Goal: Task Accomplishment & Management: Complete application form

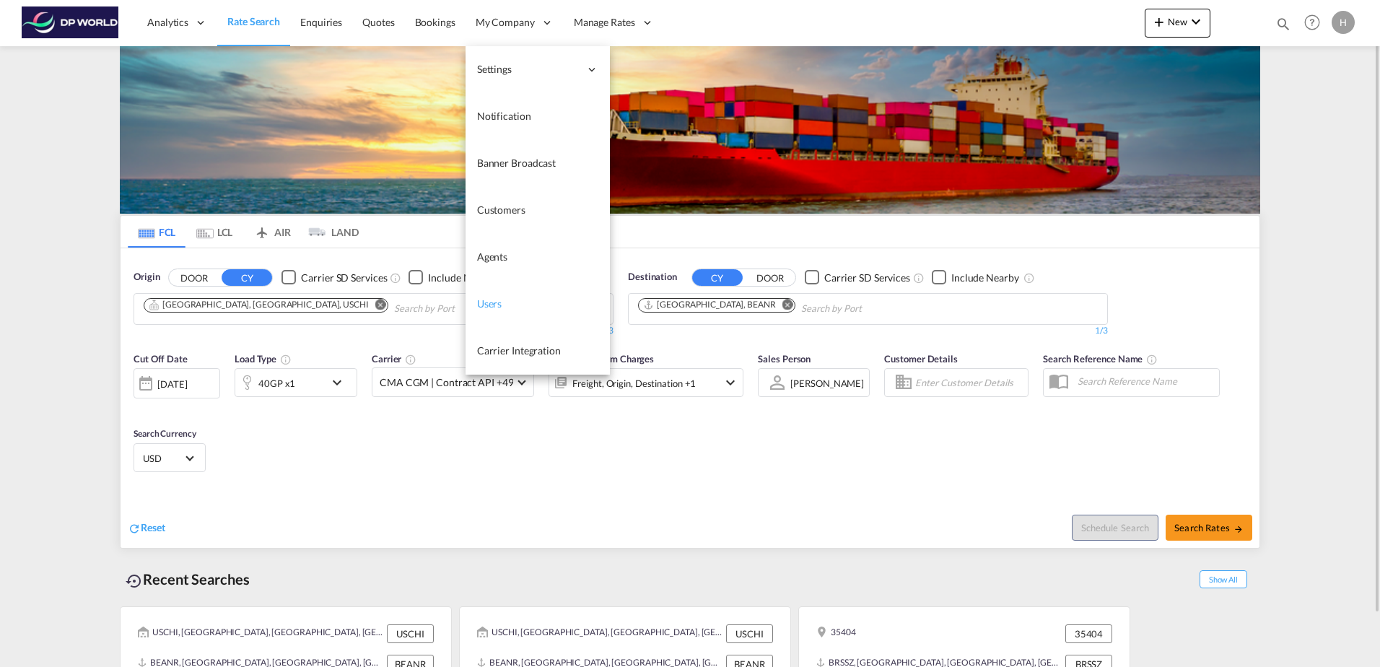
click at [492, 302] on span "Users" at bounding box center [489, 303] width 25 height 12
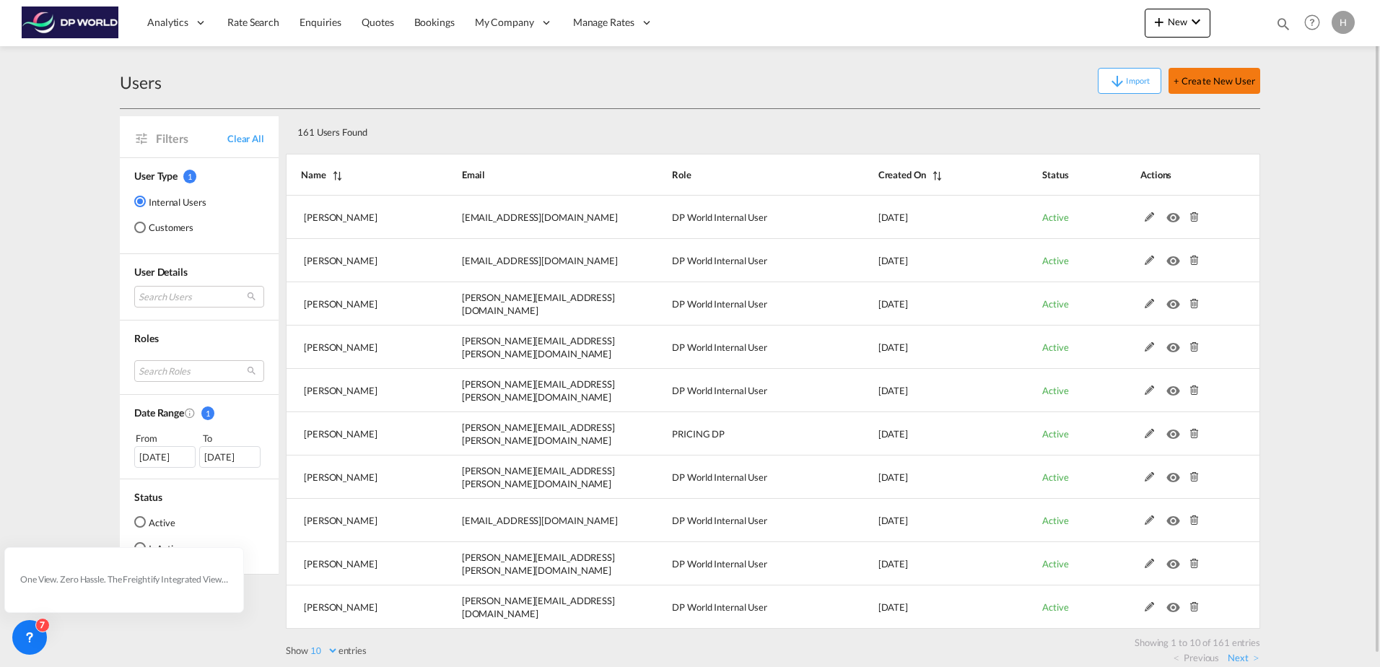
click at [1243, 74] on button "+ Create New User" at bounding box center [1215, 81] width 92 height 26
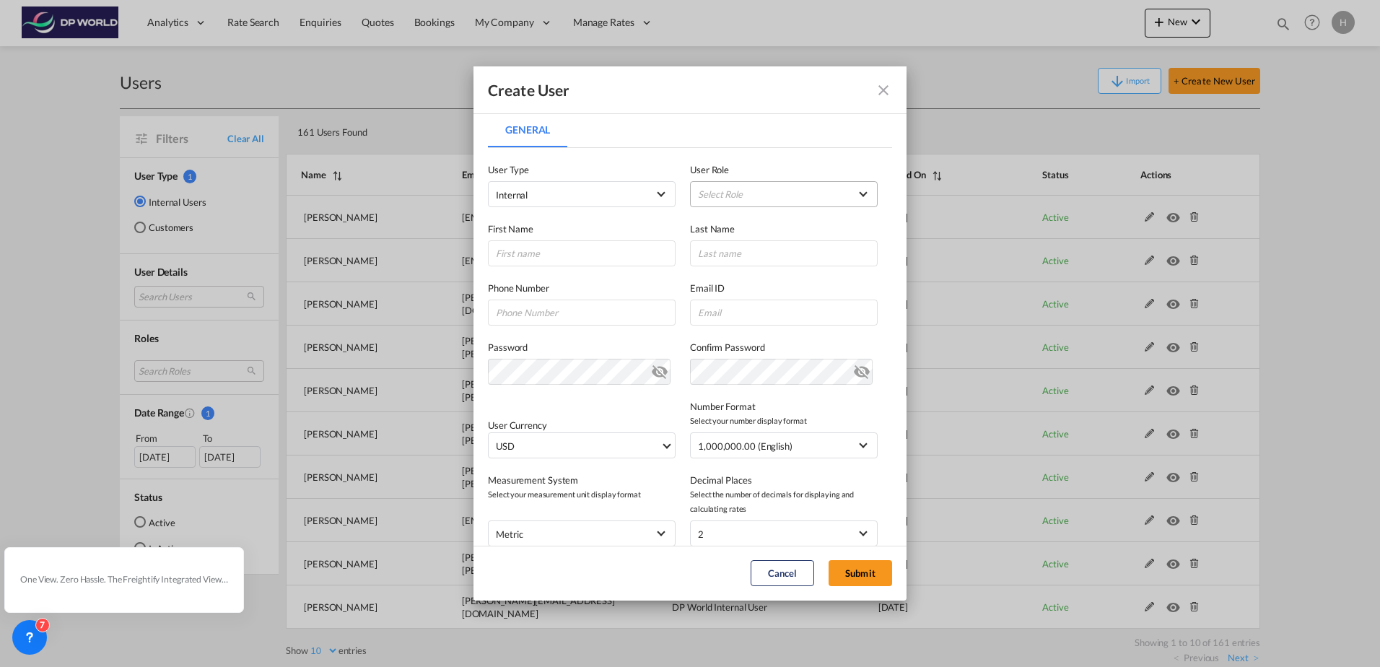
click at [765, 188] on md-select "Select Role ADMIN GLOBAL Branch Manager USER_DEFINED DP World Internal User USE…" at bounding box center [784, 194] width 188 height 26
click at [811, 191] on md-option "ADMIN GLOBAL" at bounding box center [777, 195] width 213 height 35
click at [543, 254] on input "General General ..." at bounding box center [582, 253] width 188 height 26
type input "Julie"
type input "Bai"
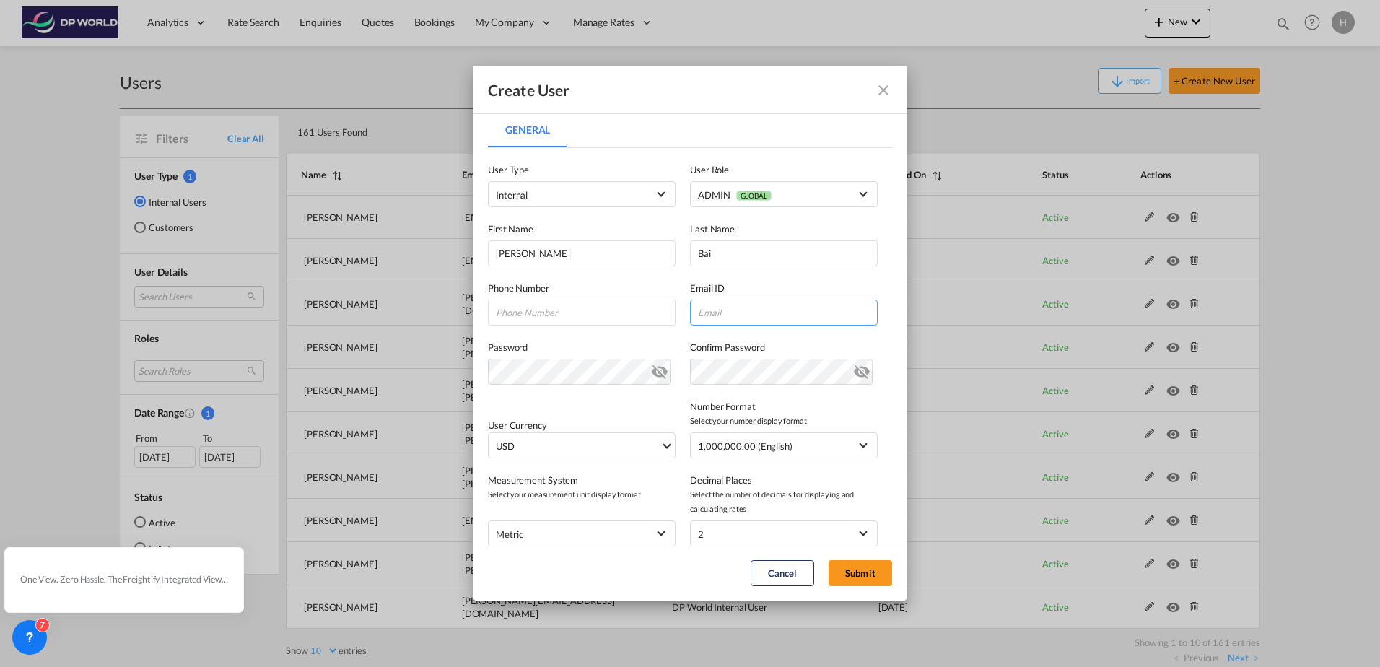
click at [738, 311] on input "General General ..." at bounding box center [784, 313] width 188 height 26
paste input "julie.bai@dpworld.com"
type input "julie.bai@dpworld.com"
click at [654, 373] on md-icon "icon-eye-off" at bounding box center [659, 368] width 17 height 17
click at [879, 291] on div "Email ID julie.bai@dpworld.com julie.bai@dpworld.com" at bounding box center [791, 303] width 202 height 45
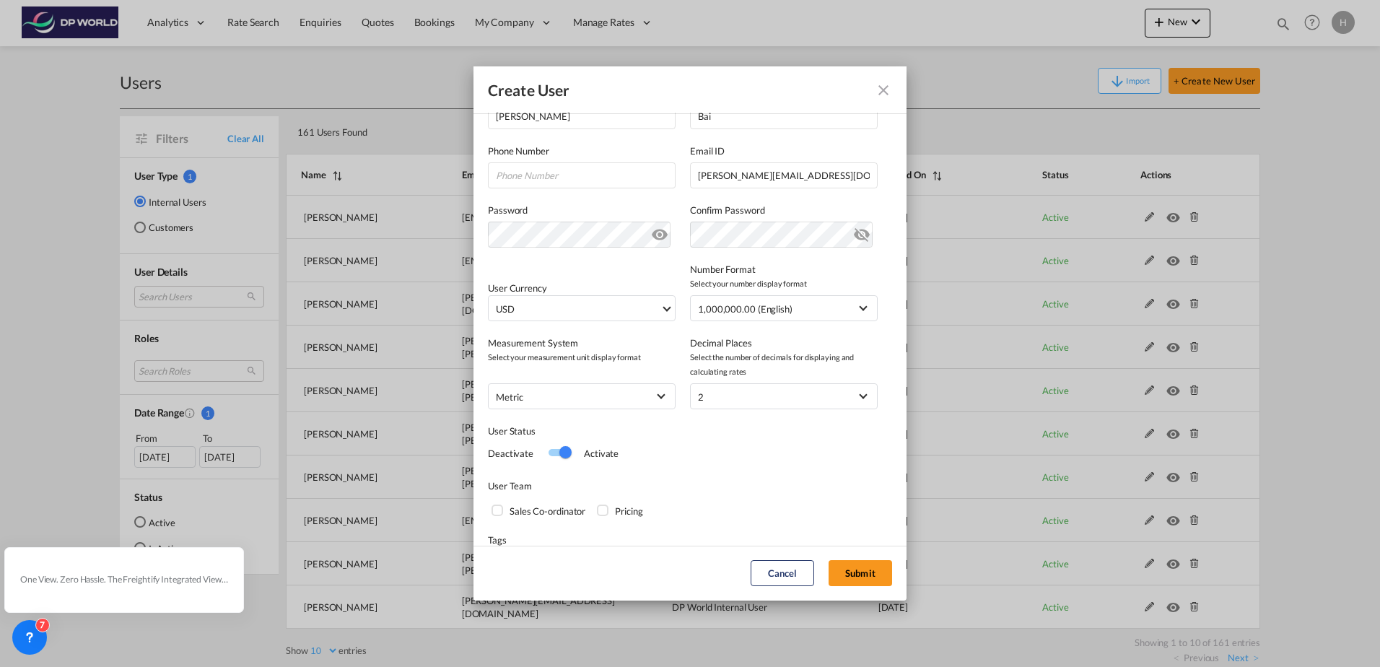
scroll to position [183, 0]
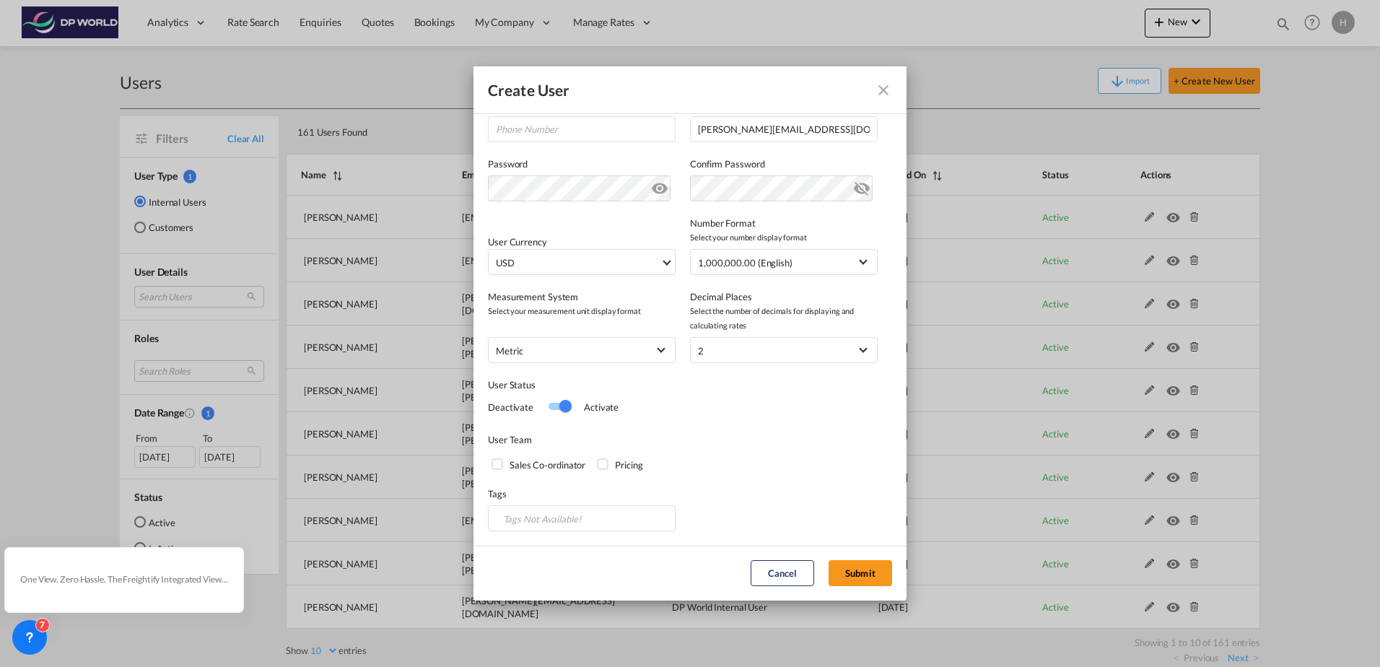
click at [606, 463] on div "Pricing" at bounding box center [604, 465] width 14 height 14
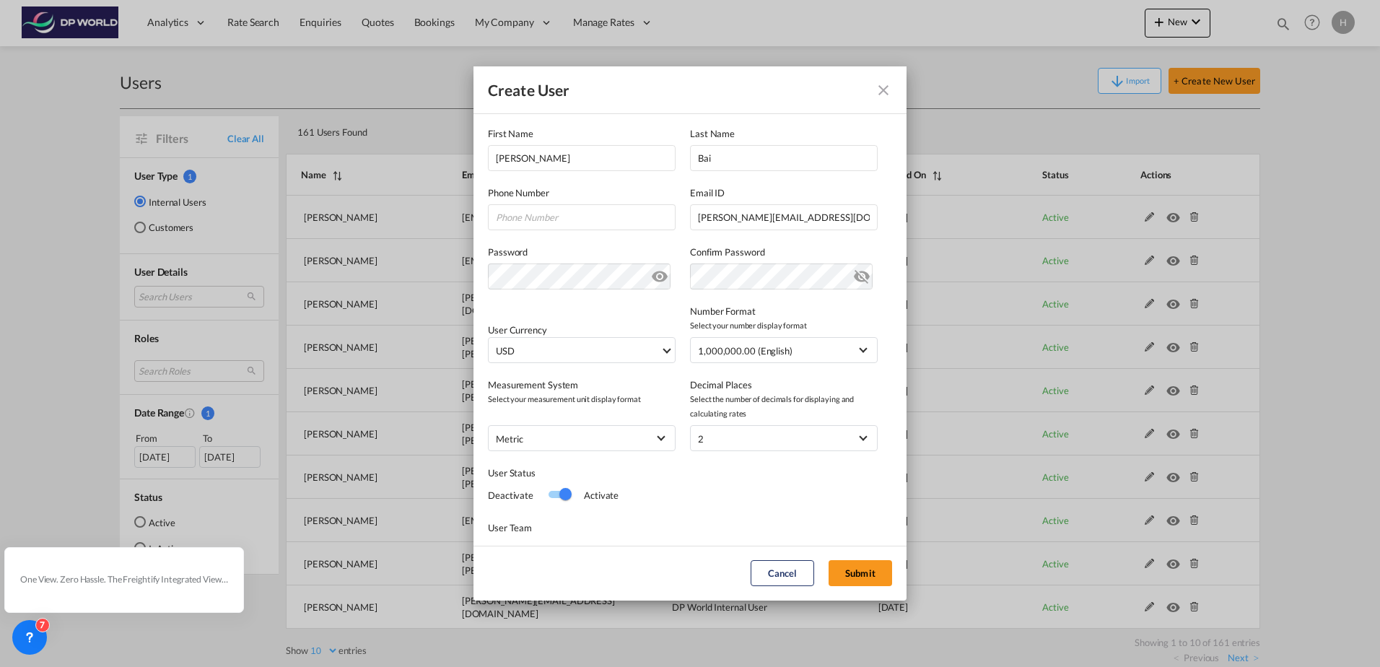
scroll to position [0, 0]
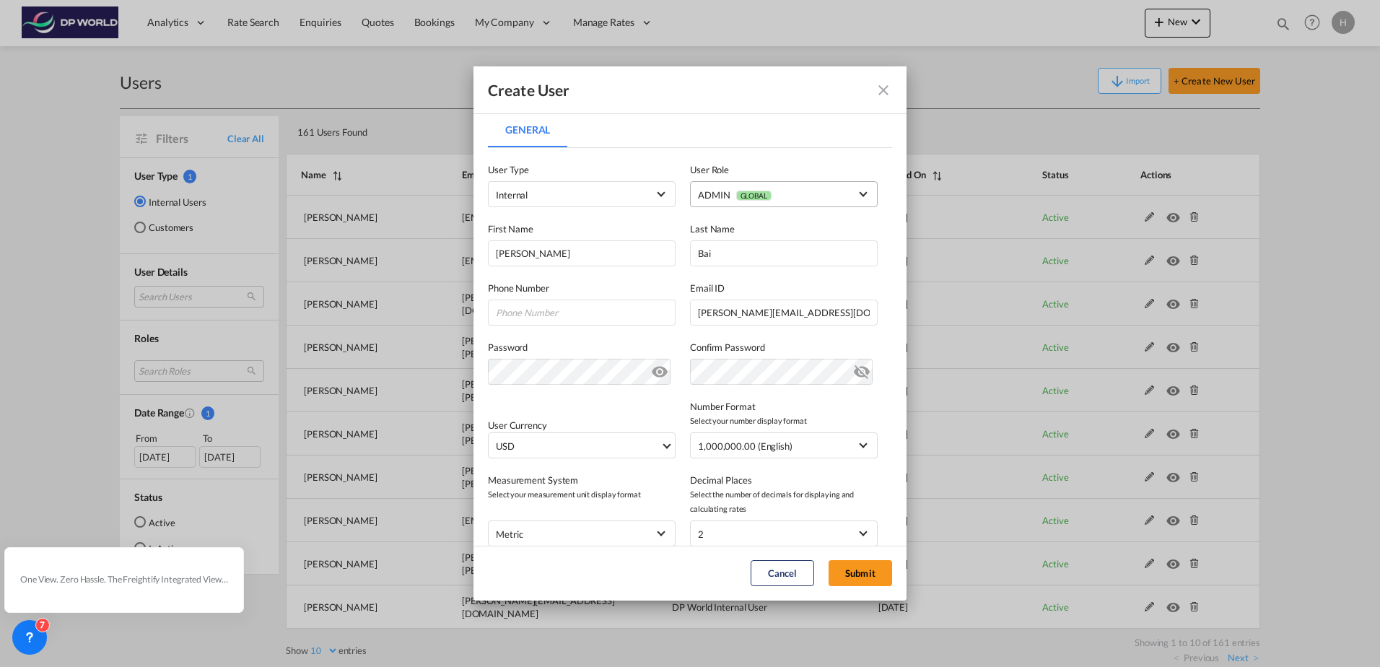
click at [850, 197] on md-select-value "ADMIN GLOBAL" at bounding box center [784, 194] width 172 height 19
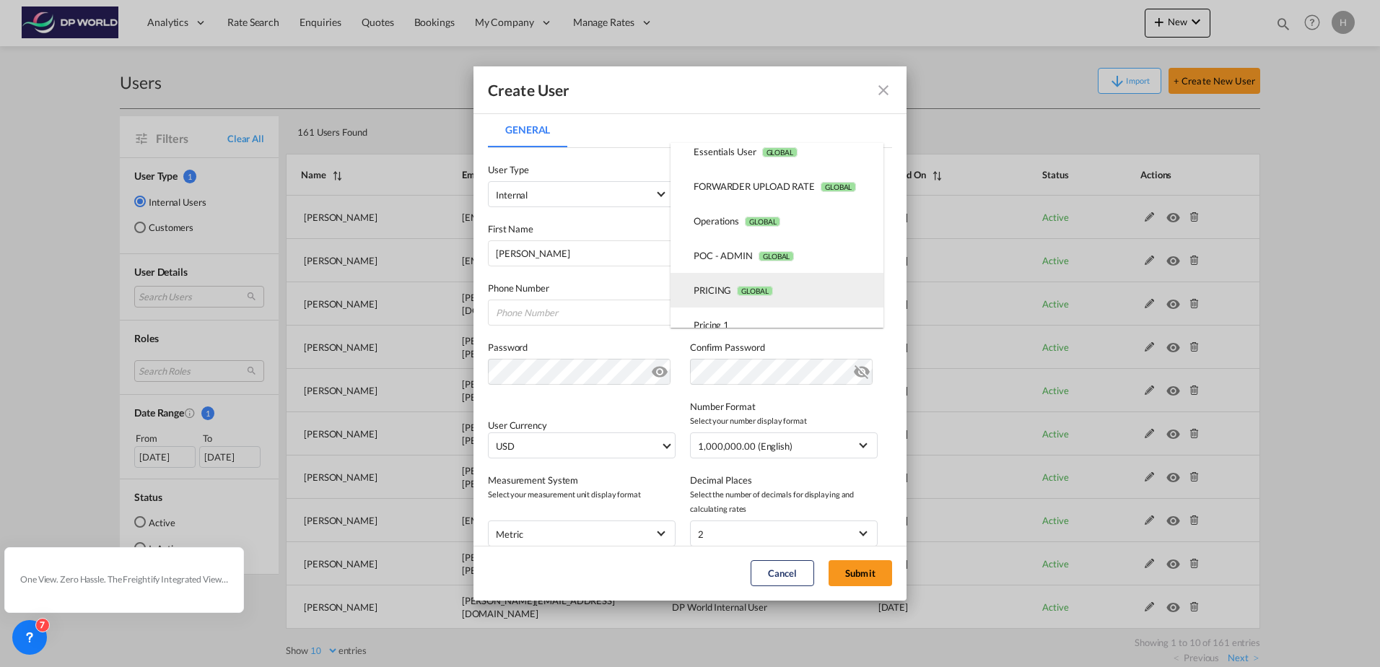
click at [773, 290] on span "GLOBAL" at bounding box center [754, 291] width 35 height 10
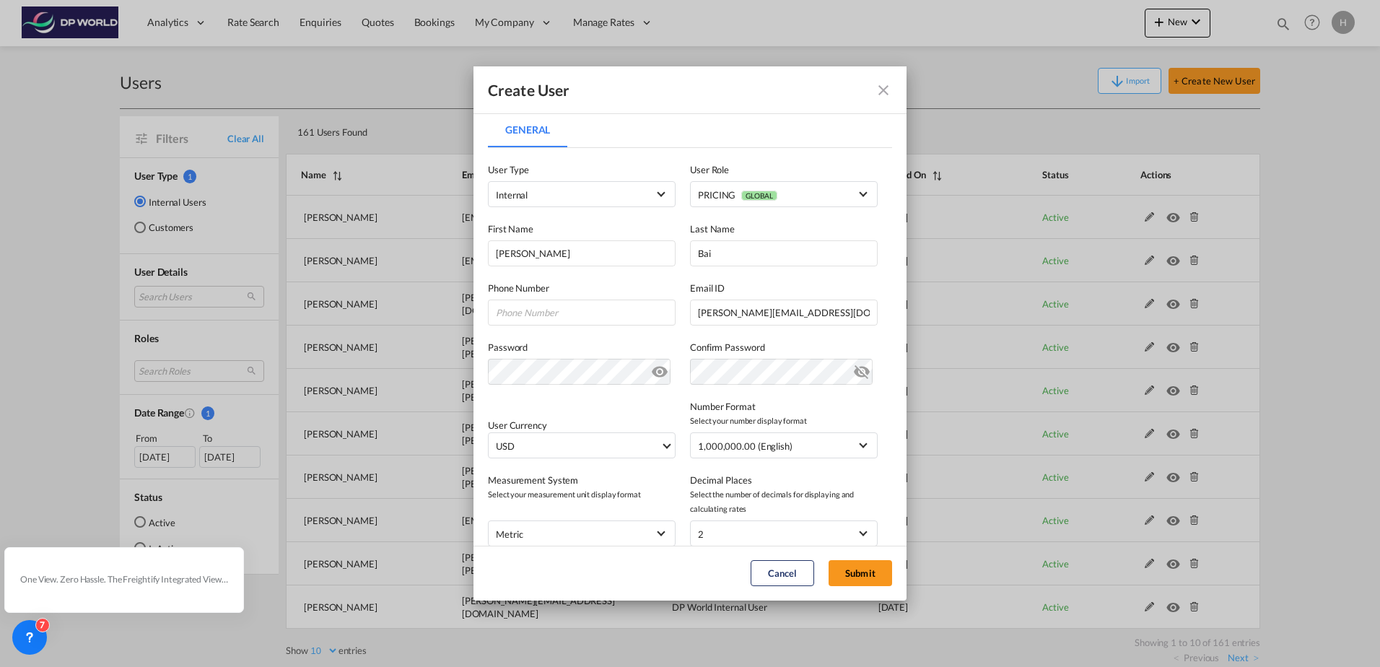
click at [853, 371] on md-icon "icon-eye-off" at bounding box center [861, 368] width 17 height 17
click at [848, 573] on button "Submit" at bounding box center [861, 573] width 64 height 26
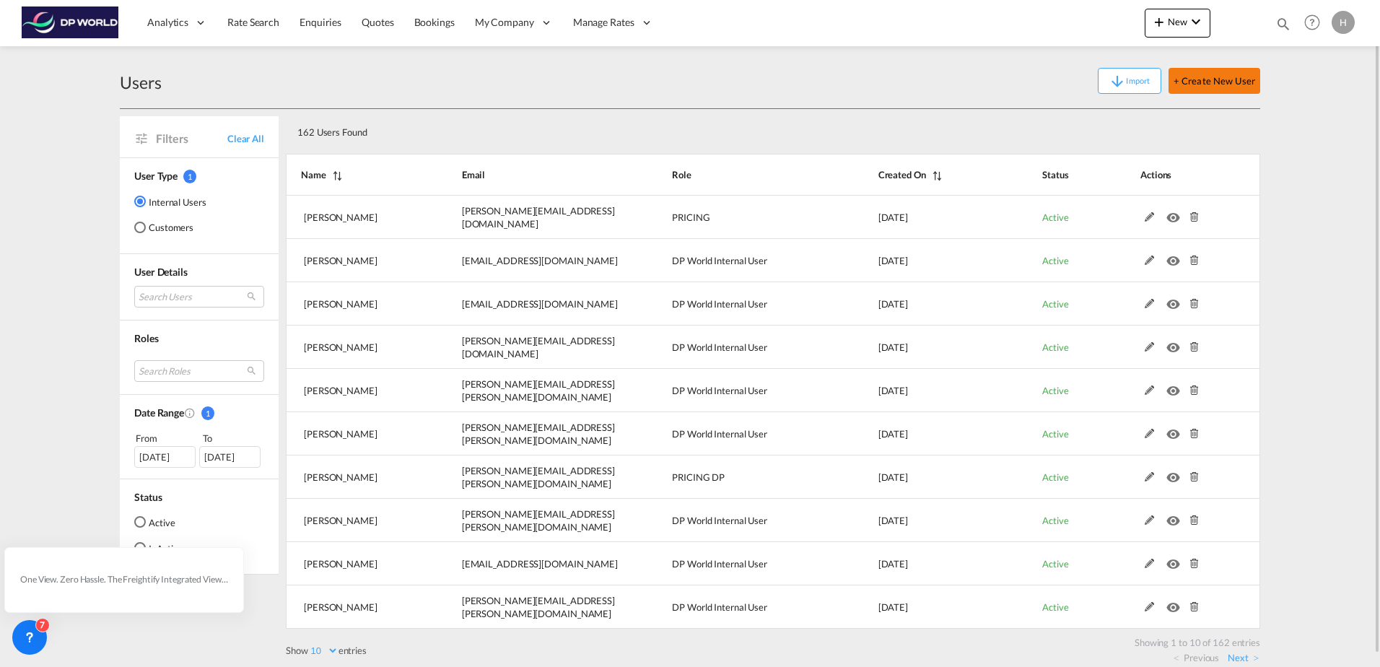
click at [1216, 83] on button "+ Create New User" at bounding box center [1215, 81] width 92 height 26
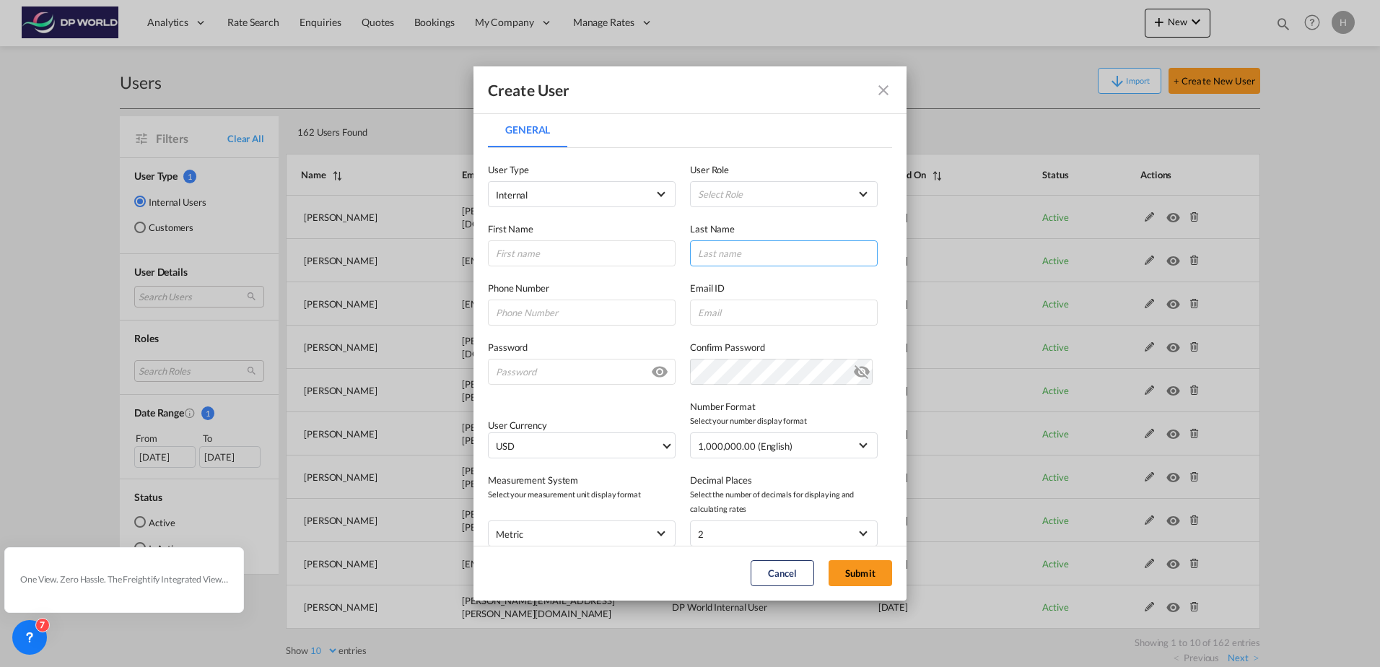
type input "haley.roisum@dpworld.com"
click at [841, 188] on md-select "Select Role ADMIN GLOBAL Branch Manager USER_DEFINED DP World Internal User USE…" at bounding box center [784, 194] width 188 height 26
click at [787, 223] on md-option "PRICING GLOBAL" at bounding box center [777, 218] width 213 height 35
click at [544, 256] on input "General General ..." at bounding box center [582, 253] width 188 height 26
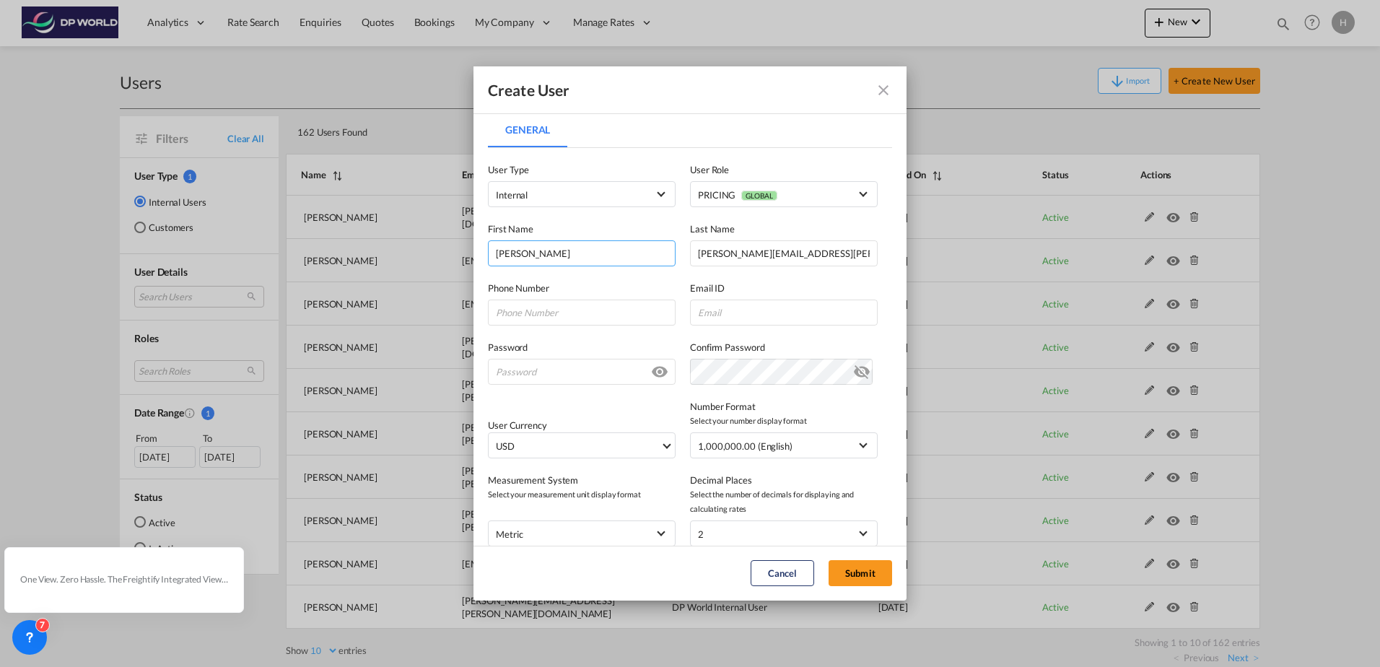
type input "Aaron"
type input "Runde"
click at [742, 308] on input "General General ..." at bounding box center [784, 313] width 188 height 26
paste input "aaron.runde@dpworld.com"
click at [723, 311] on input "aaron.runde@dpworld.com" at bounding box center [784, 313] width 188 height 26
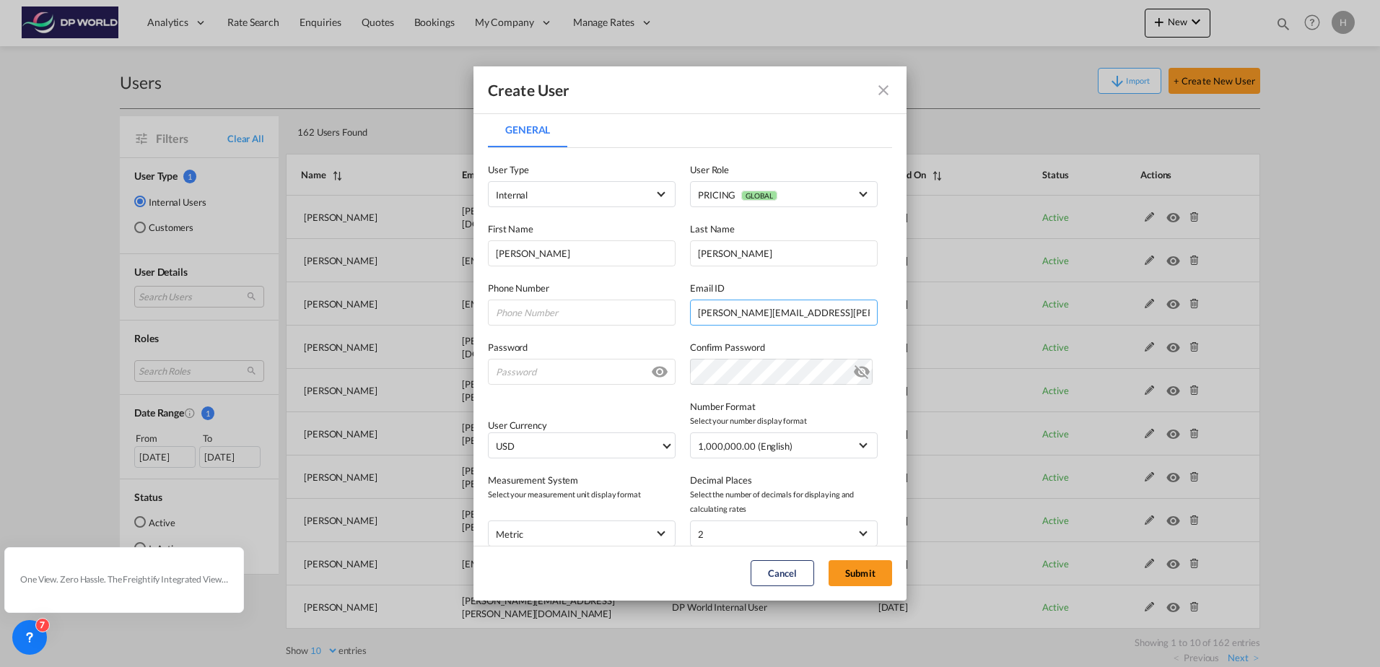
type input "aaron.runde@dpworld.com"
click at [888, 87] on md-icon "icon-close fg-AAA8AD" at bounding box center [883, 90] width 17 height 17
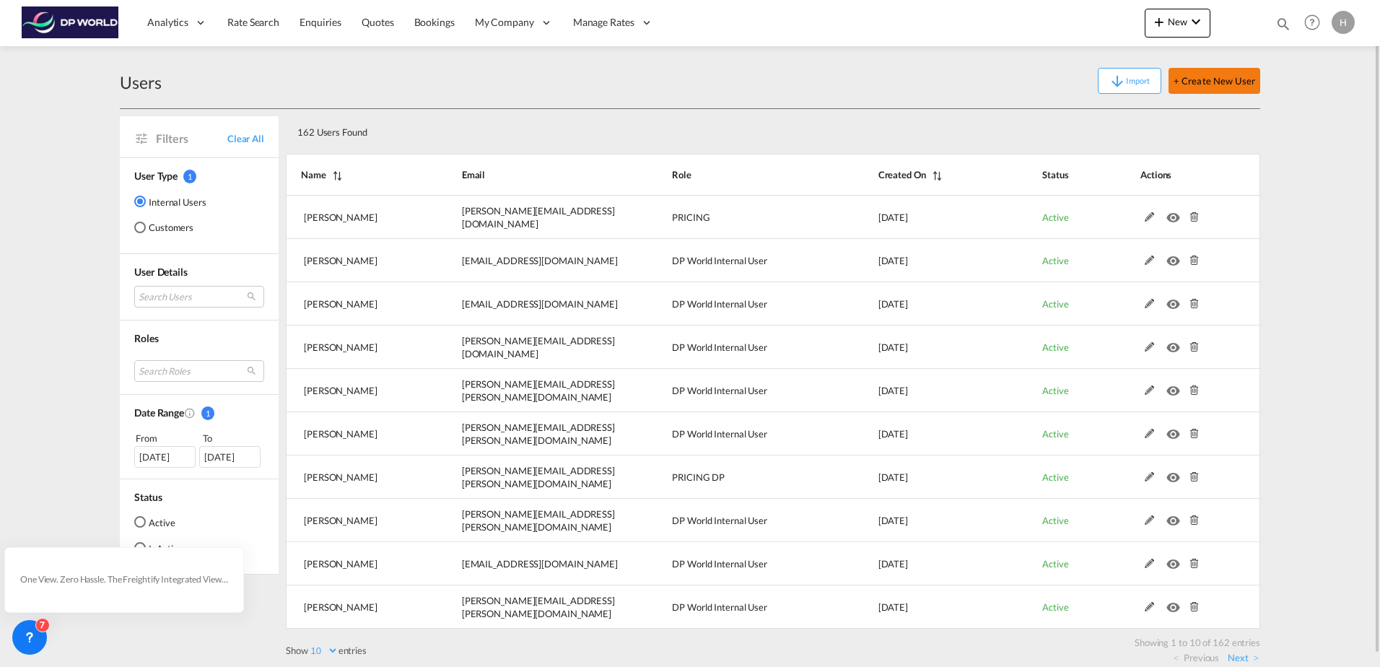
click at [1239, 87] on button "+ Create New User" at bounding box center [1215, 81] width 92 height 26
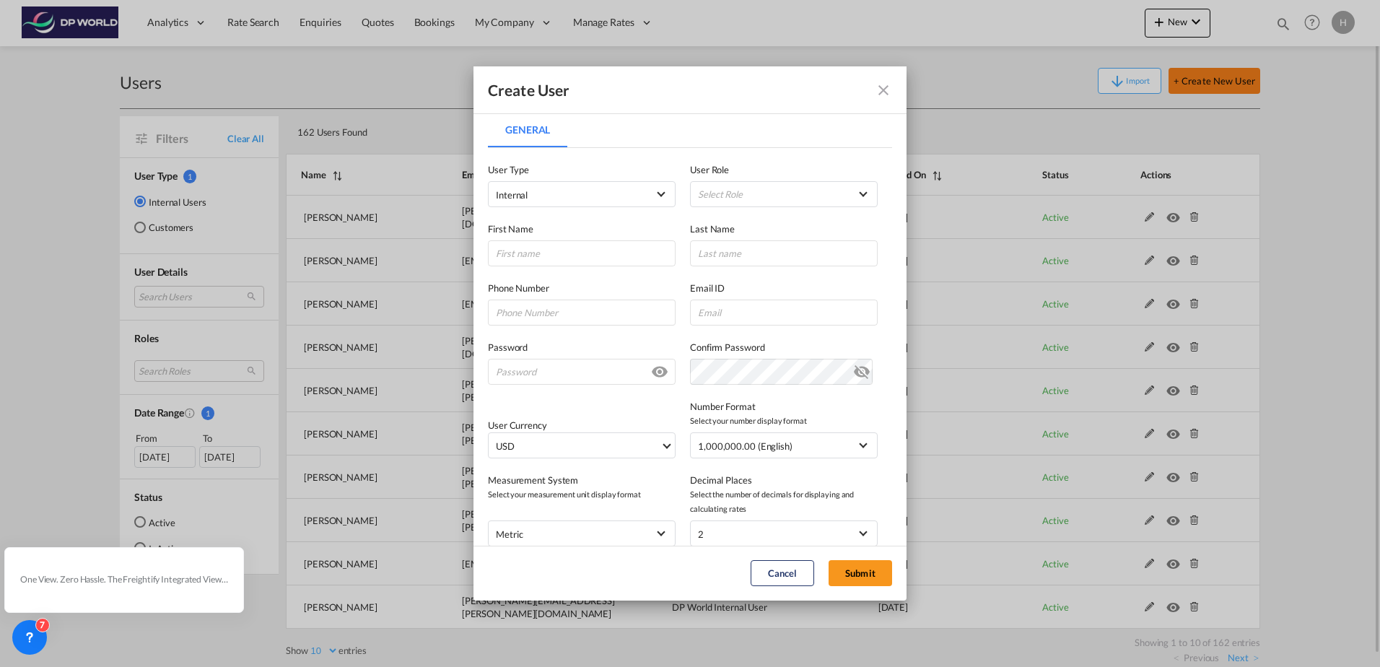
type input "haley.roisum@dpworld.com"
click at [747, 183] on md-select "Select Role ADMIN GLOBAL Branch Manager USER_DEFINED DP World Internal User USE…" at bounding box center [784, 194] width 188 height 26
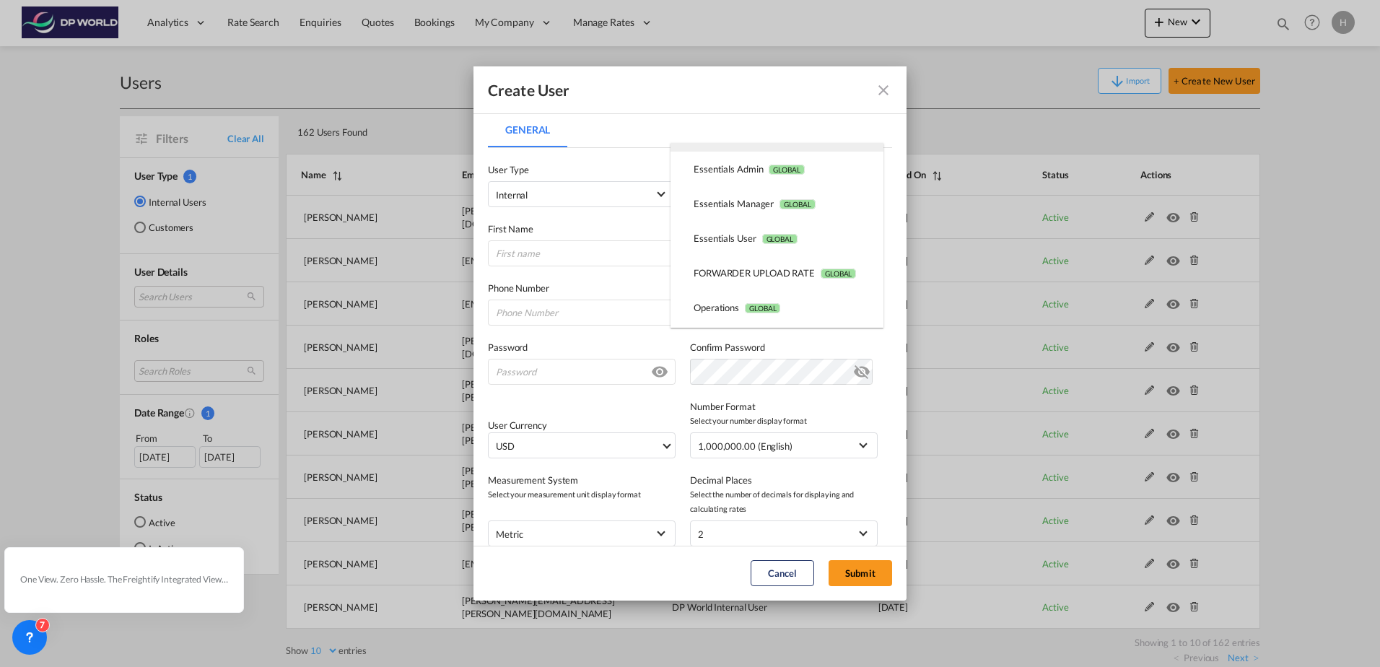
scroll to position [217, 0]
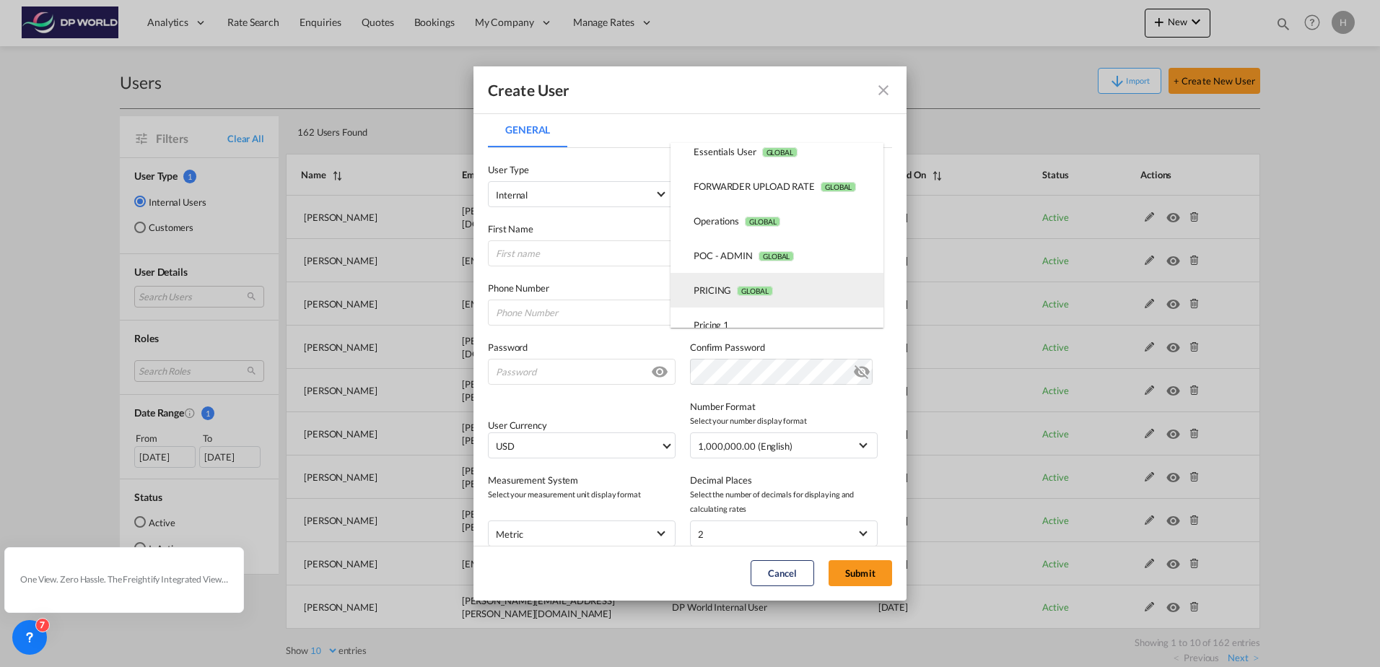
click at [744, 288] on span "GLOBAL" at bounding box center [754, 291] width 35 height 10
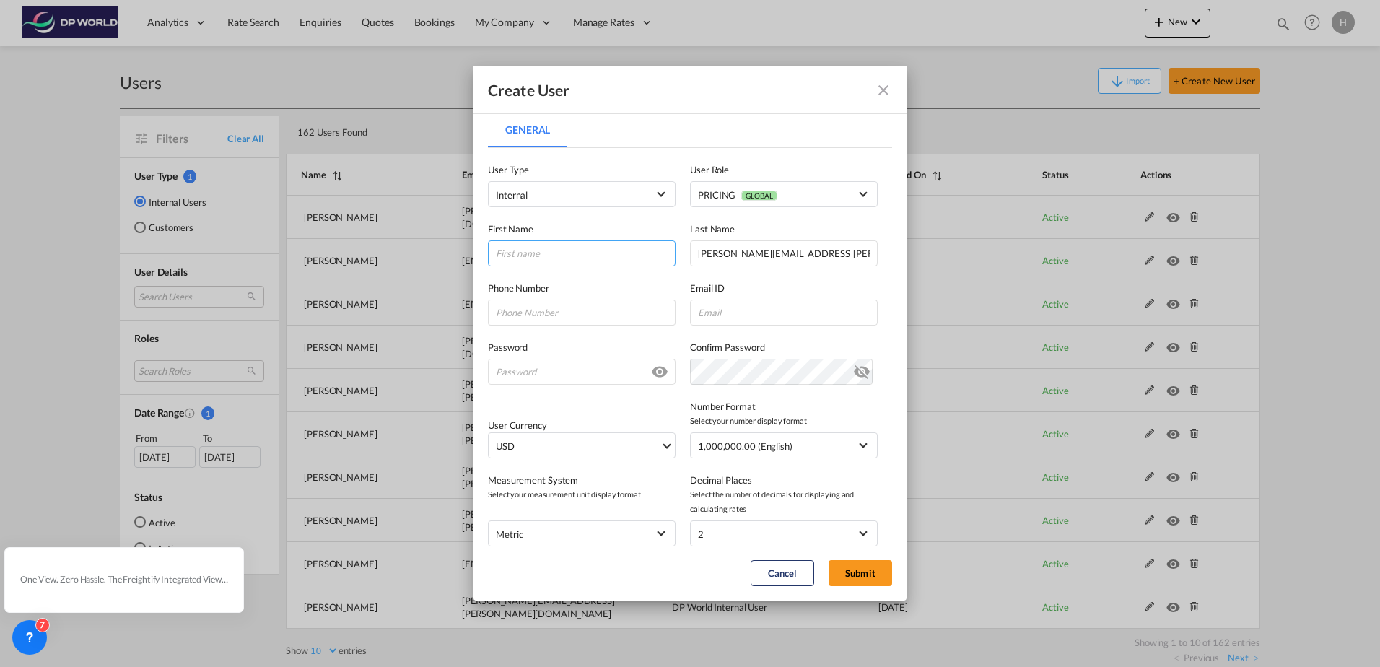
click at [541, 246] on input "General General ..." at bounding box center [582, 253] width 188 height 26
type input "Aaron"
type input "aaron.runde@dpworld.com"
select select "General General ..."
drag, startPoint x: 824, startPoint y: 254, endPoint x: 579, endPoint y: 260, distance: 245.5
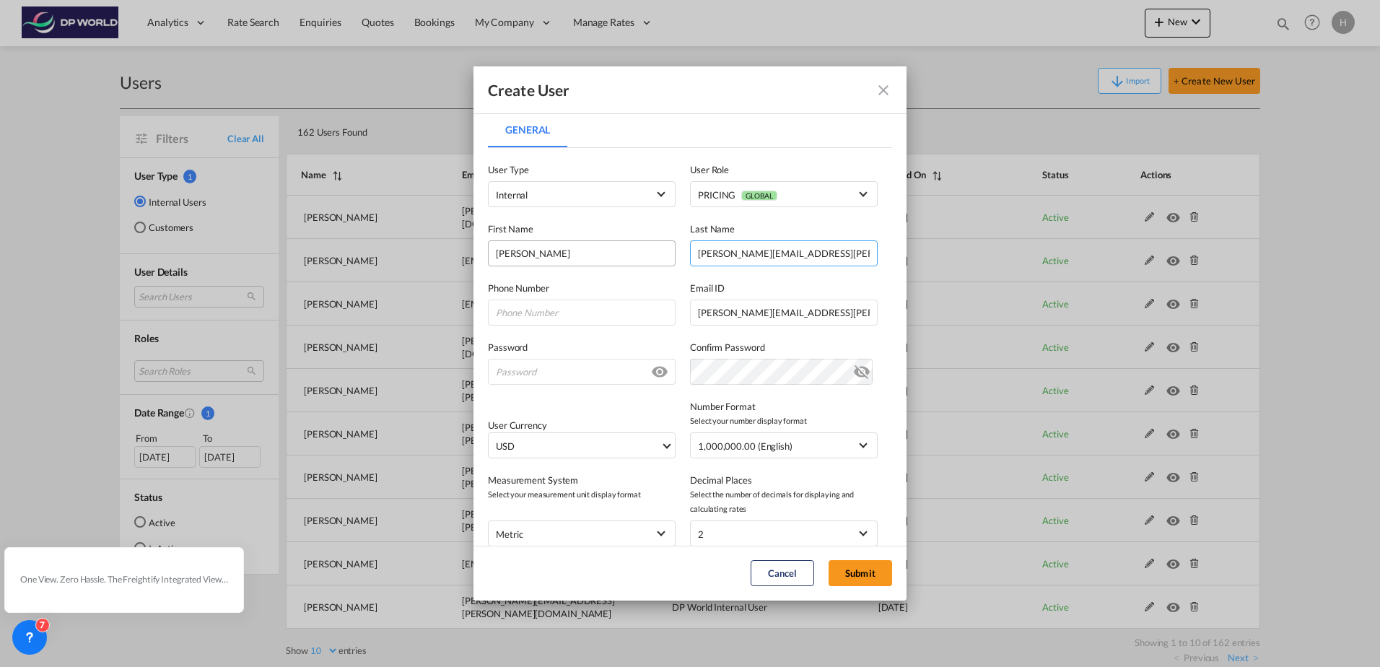
click at [579, 260] on div "First Name Aaron Last Name haley.roisum@dpworld.com" at bounding box center [690, 236] width 404 height 59
type input "Runde"
click at [604, 374] on input "General General ..." at bounding box center [582, 372] width 188 height 26
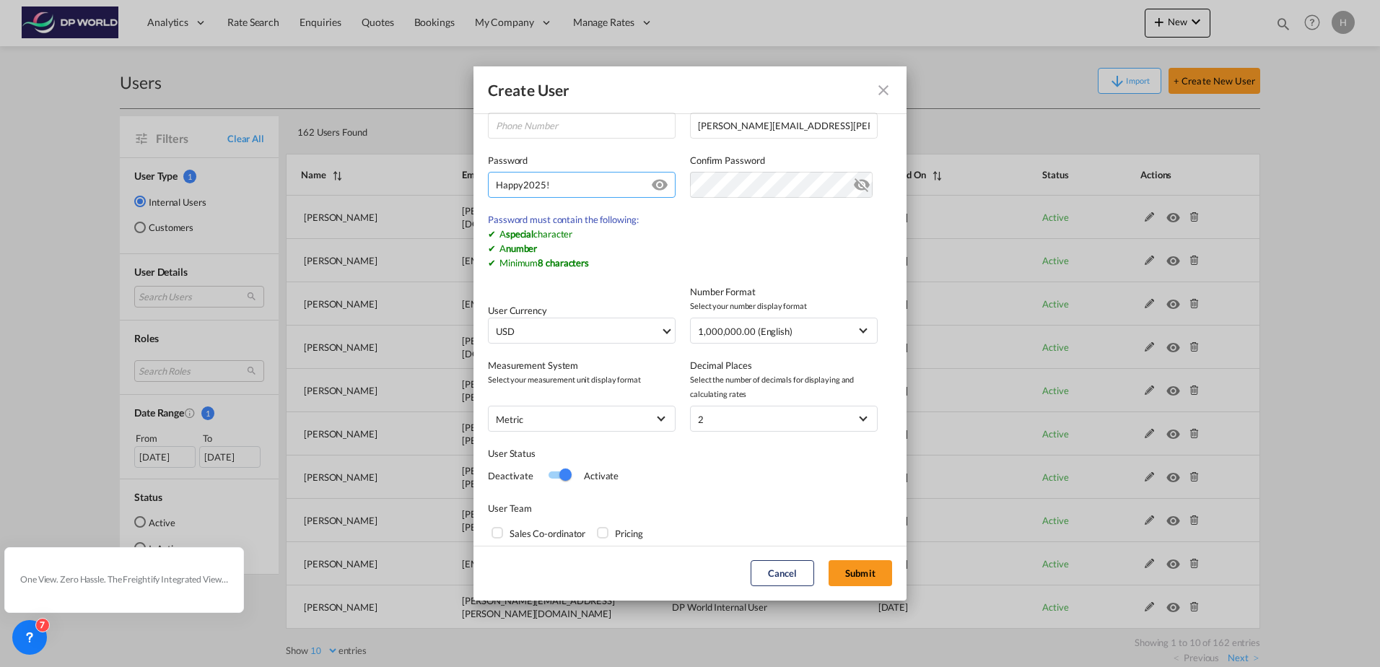
scroll to position [256, 0]
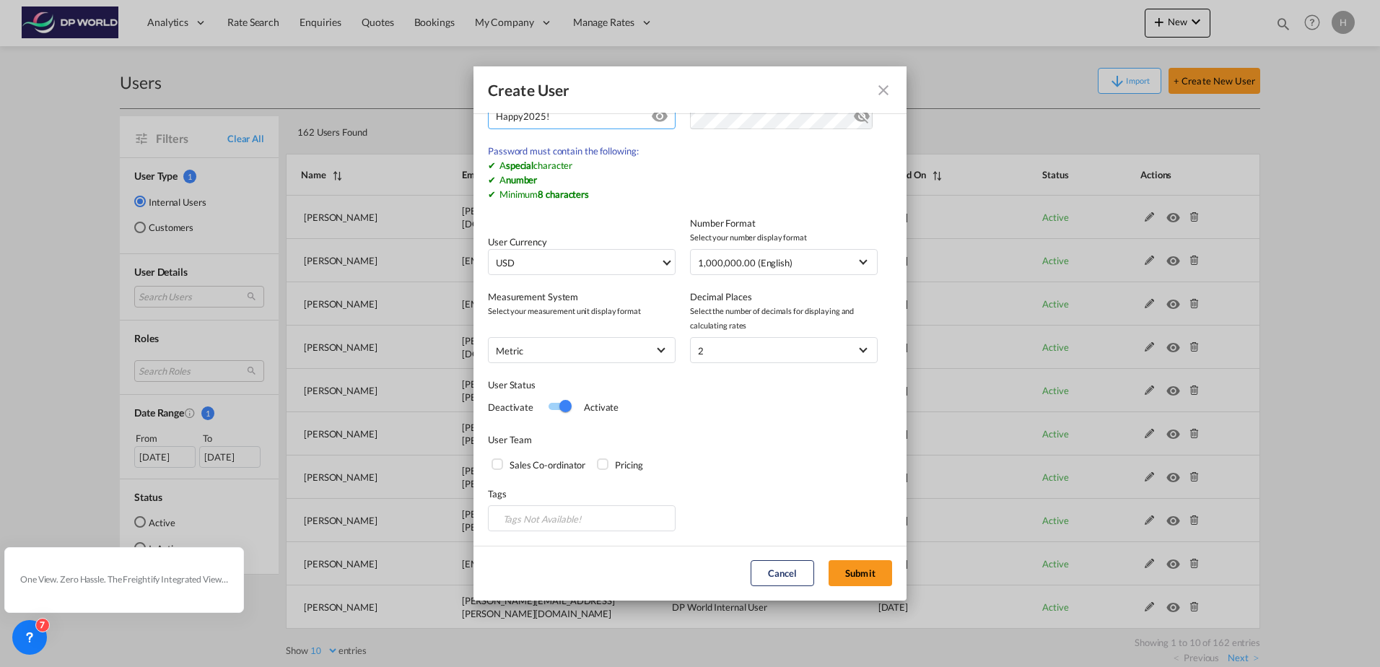
type input "Happy2025!"
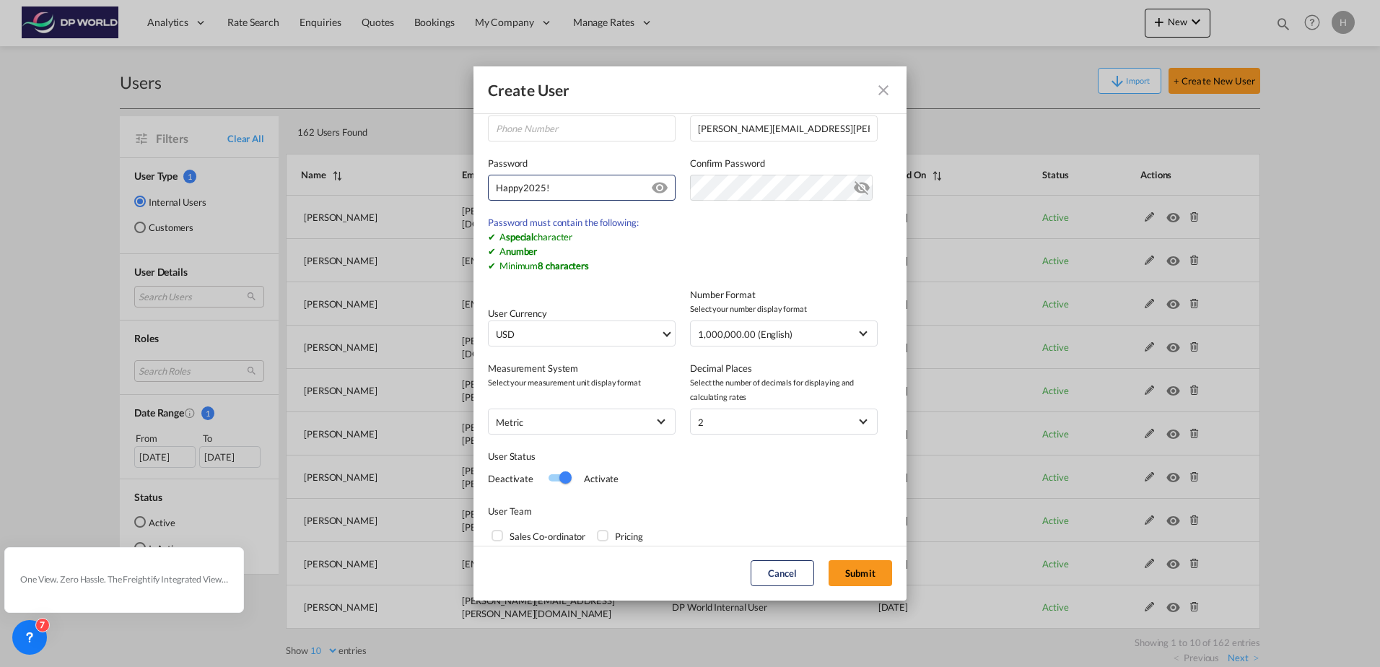
click at [599, 530] on div "Pricing" at bounding box center [604, 537] width 14 height 14
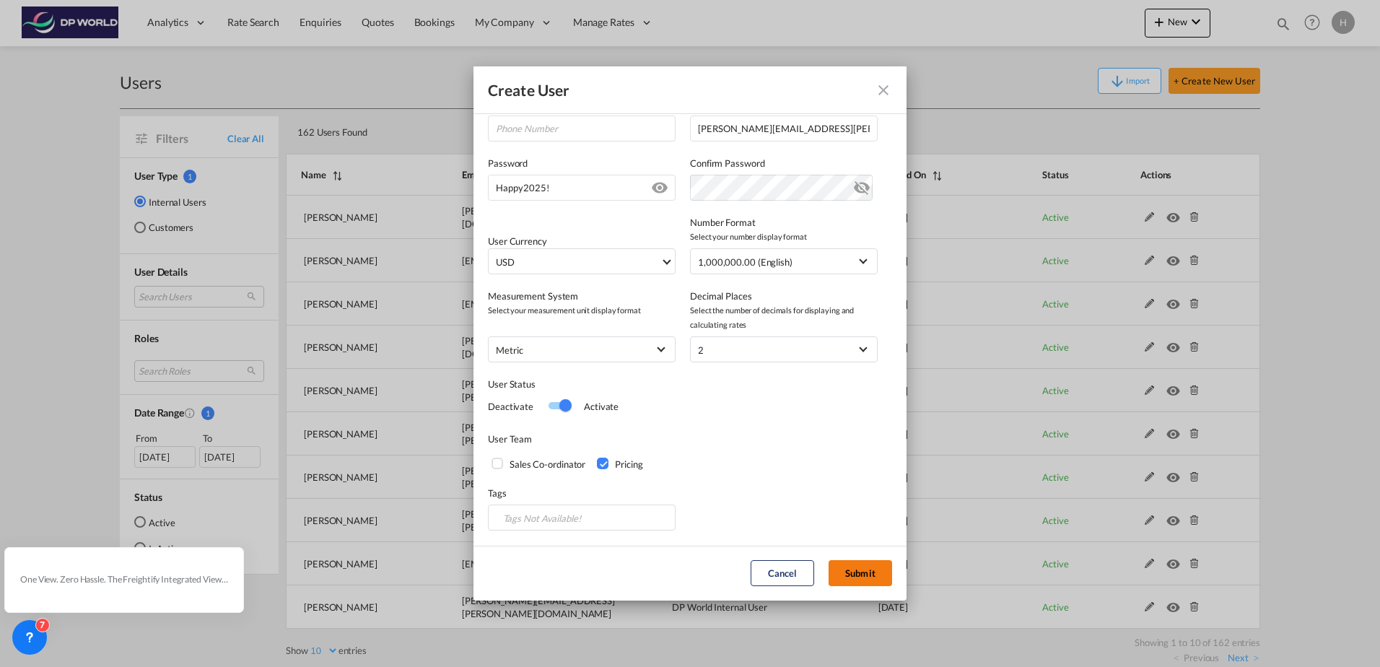
click at [851, 570] on button "Submit" at bounding box center [861, 573] width 64 height 26
click at [854, 193] on md-icon "icon-eye-off" at bounding box center [861, 184] width 17 height 17
click at [560, 190] on div "Password Happy2025! Password must contain the following: A special character A …" at bounding box center [690, 171] width 404 height 59
click at [862, 568] on button "Submit" at bounding box center [861, 573] width 64 height 26
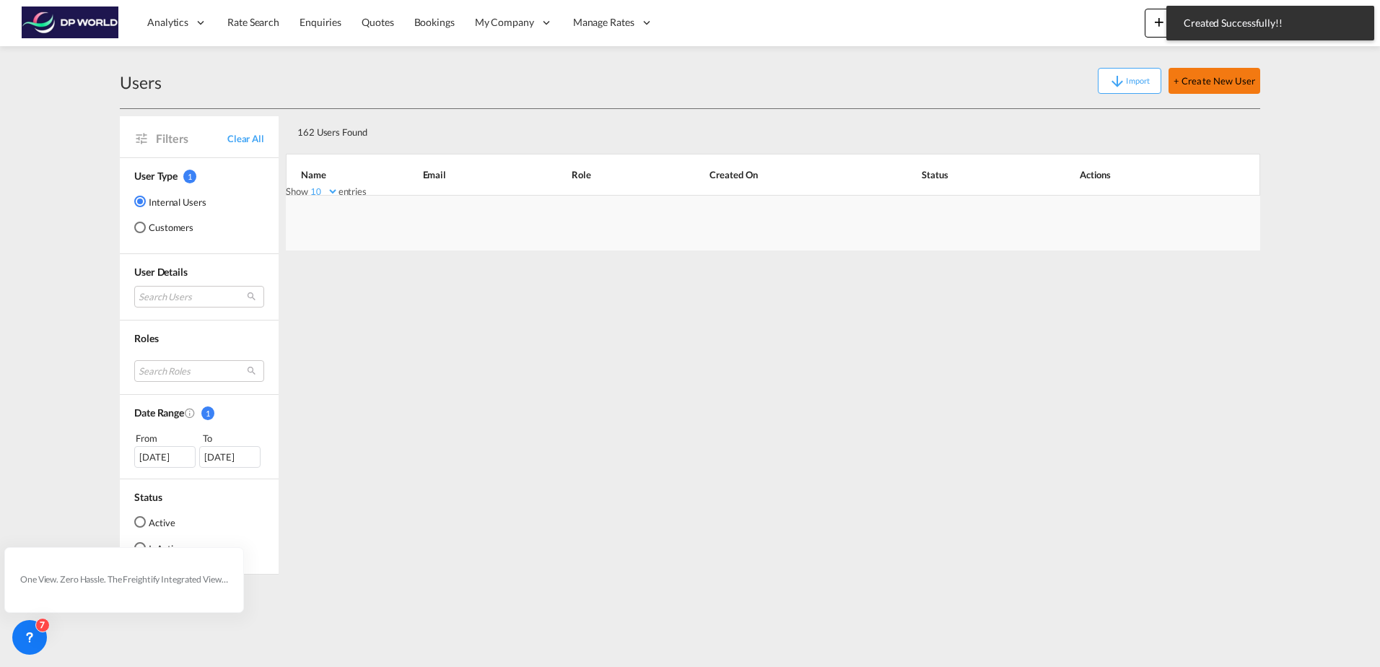
click at [1211, 84] on button "+ Create New User" at bounding box center [1215, 81] width 92 height 26
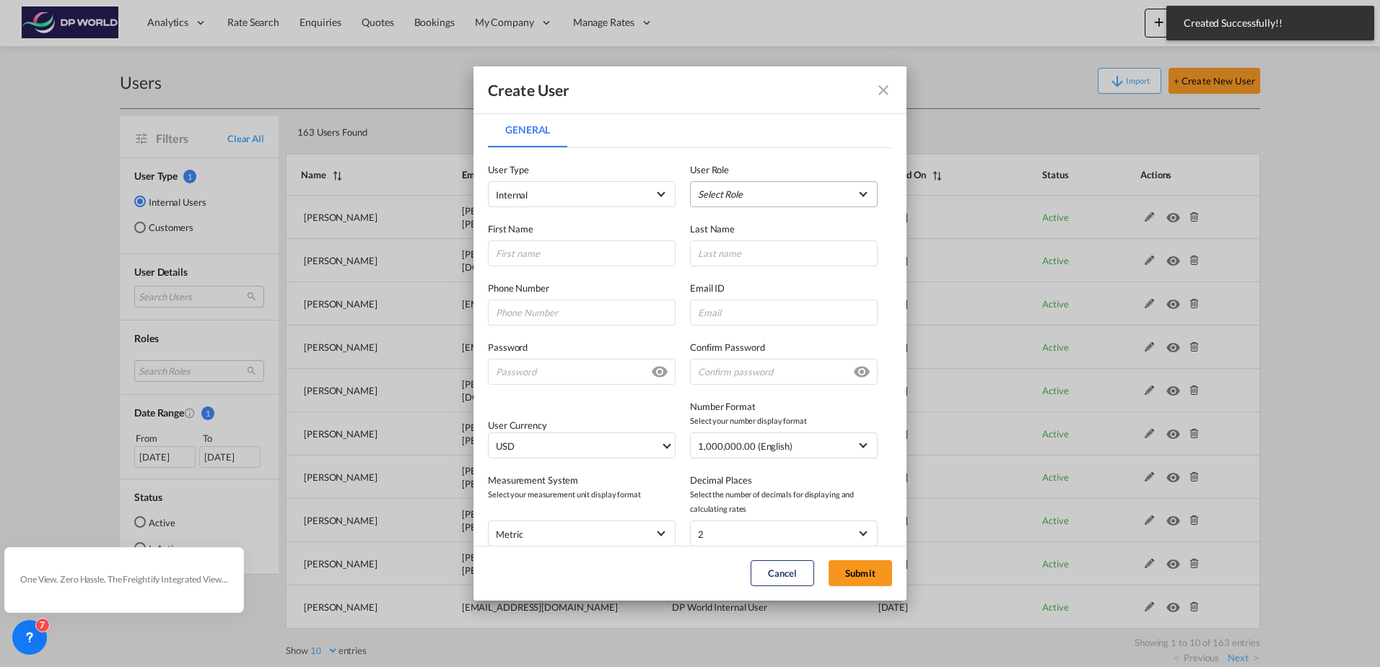
click at [720, 188] on md-select "Select Role ADMIN GLOBAL Branch Manager USER_DEFINED DP World Internal User USE…" at bounding box center [784, 194] width 188 height 26
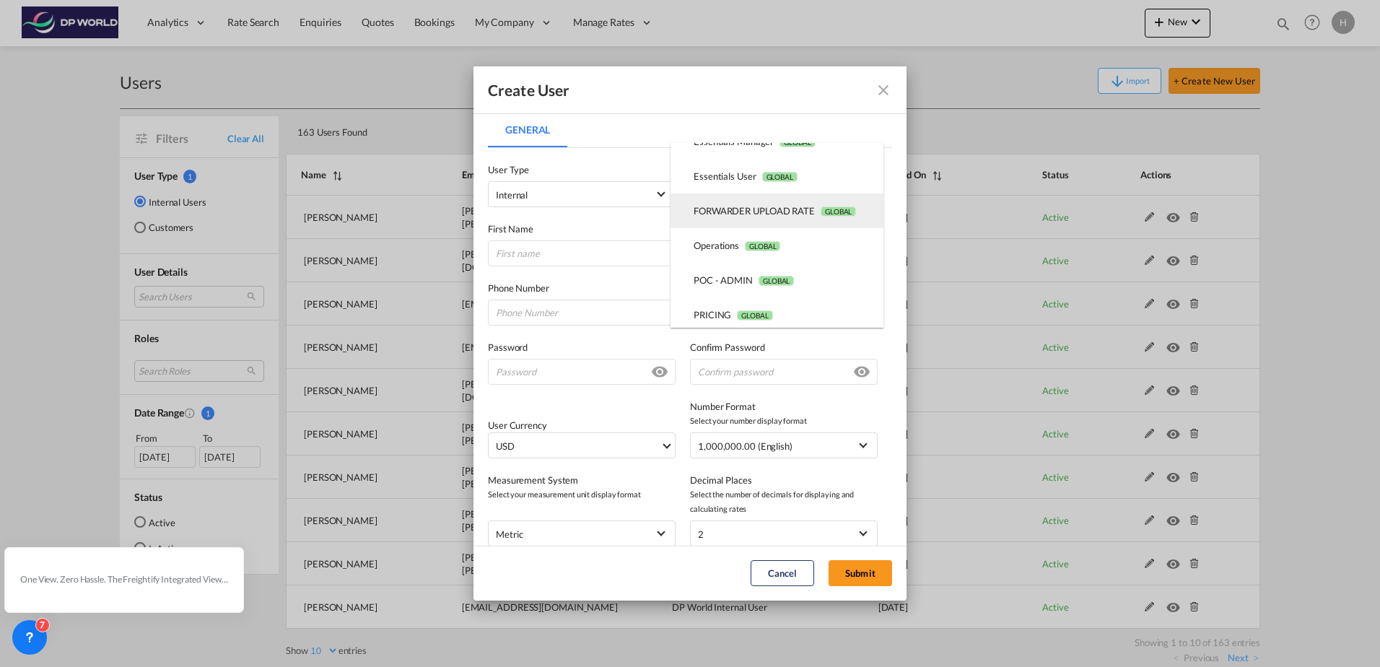
scroll to position [217, 0]
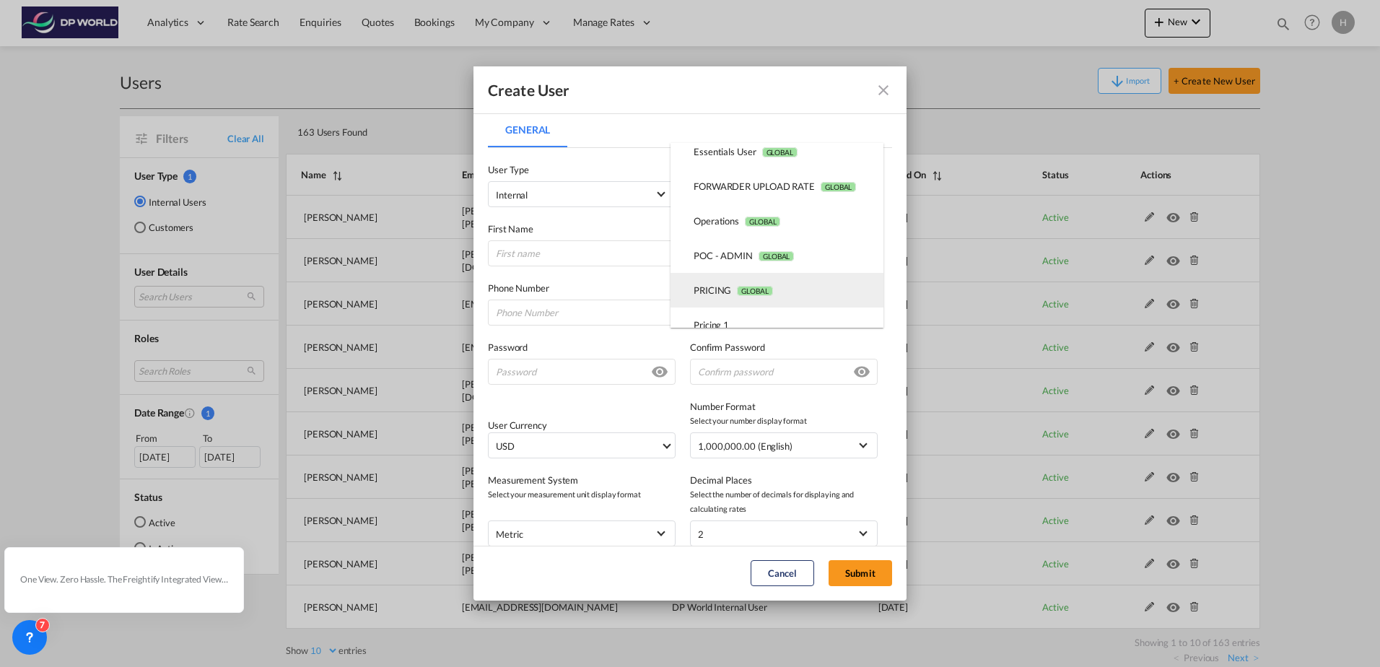
click at [742, 287] on span "GLOBAL" at bounding box center [754, 291] width 35 height 10
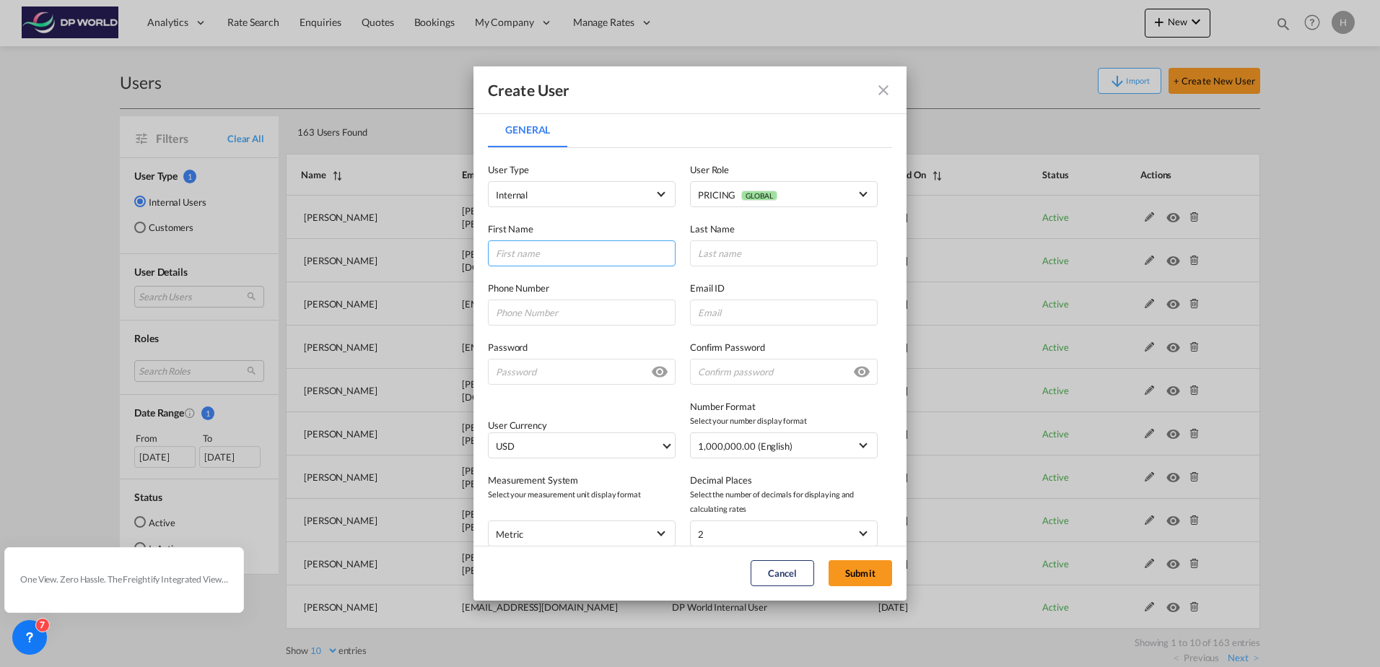
click at [568, 246] on input "General General ..." at bounding box center [582, 253] width 188 height 26
type input "Safak"
type input "Yalcin"
click at [787, 307] on input "General General ..." at bounding box center [784, 313] width 188 height 26
paste input "safak.yalcin@dpworld.com"
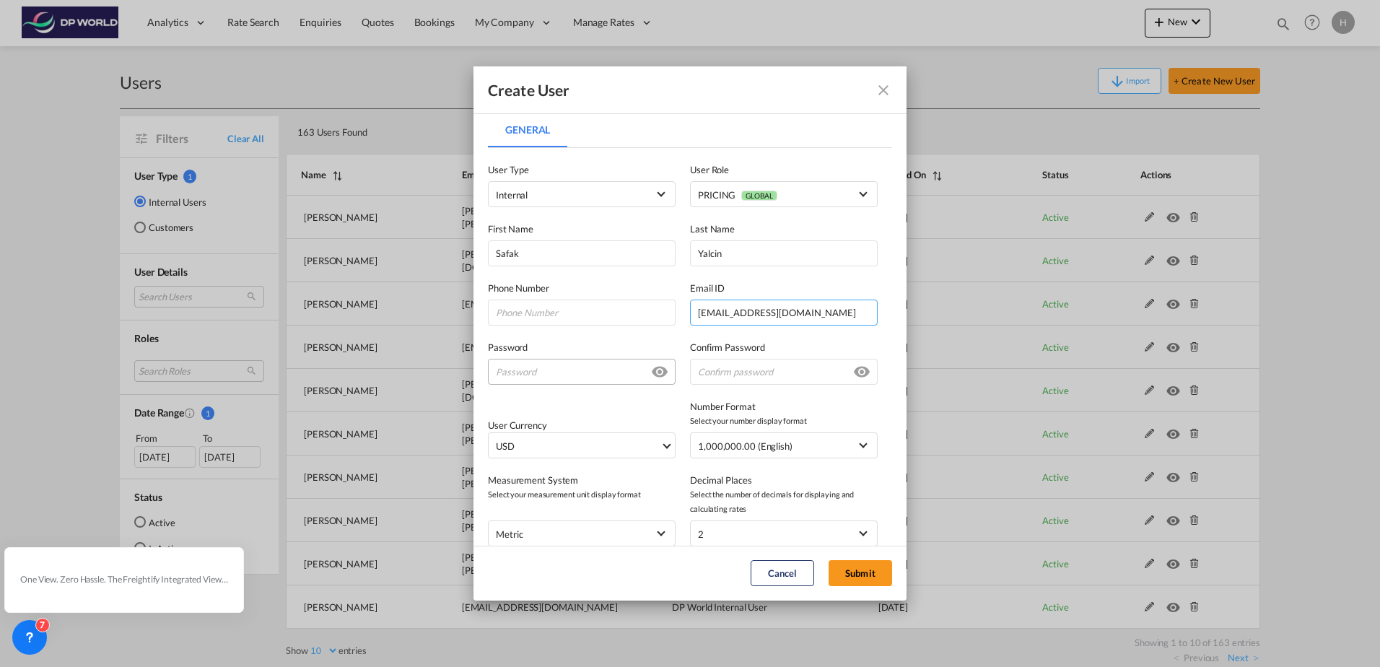
type input "safak.yalcin@dpworld.com"
click at [551, 360] on input "General General ..." at bounding box center [582, 372] width 188 height 26
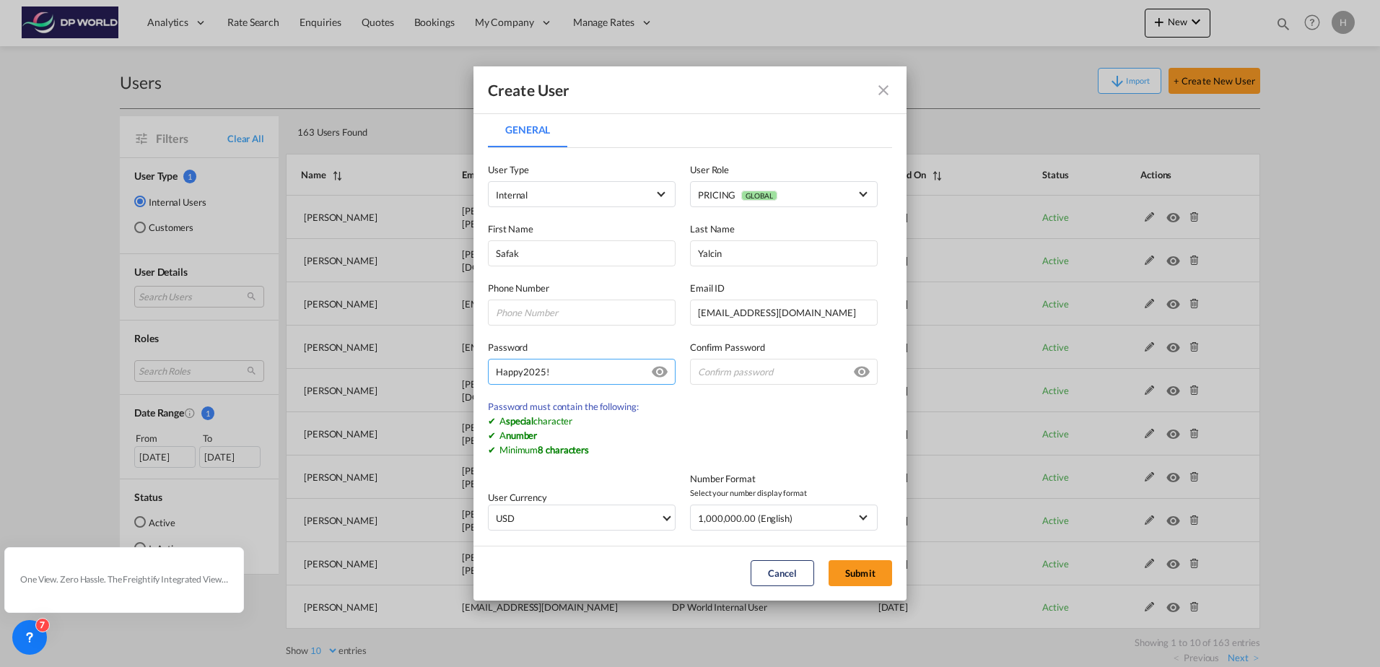
type input "Happy2025!"
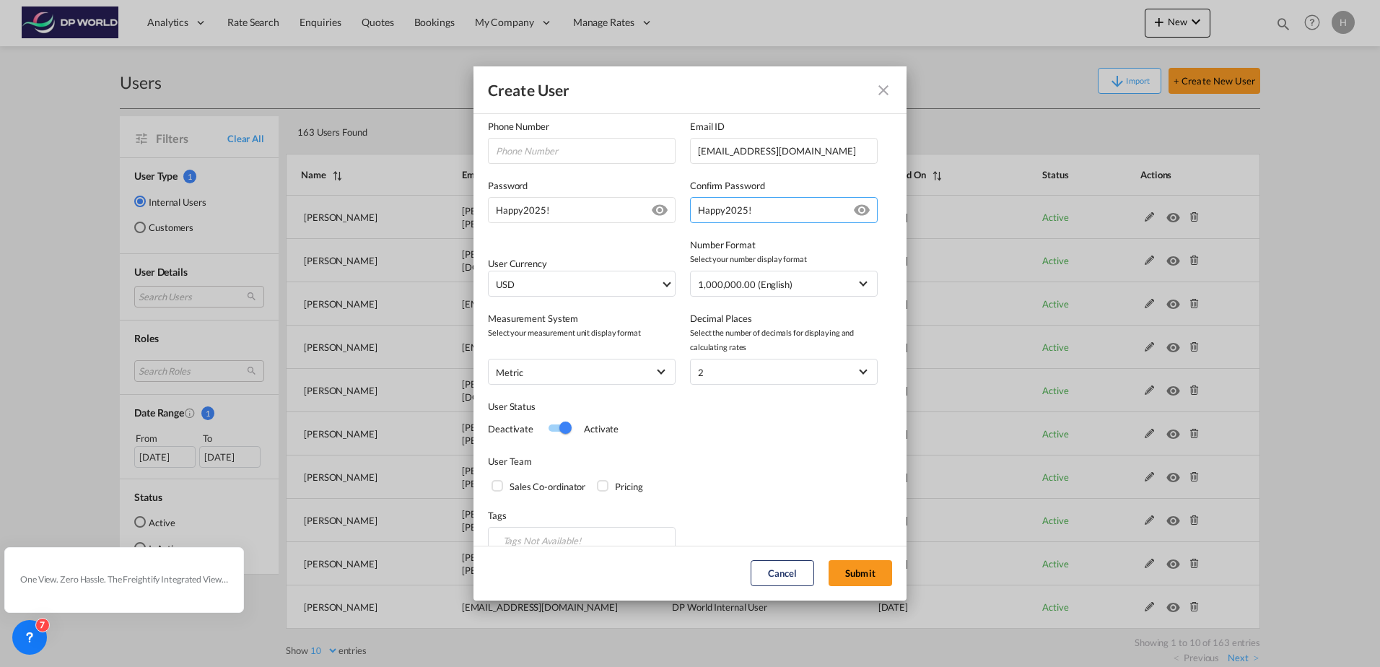
scroll to position [183, 0]
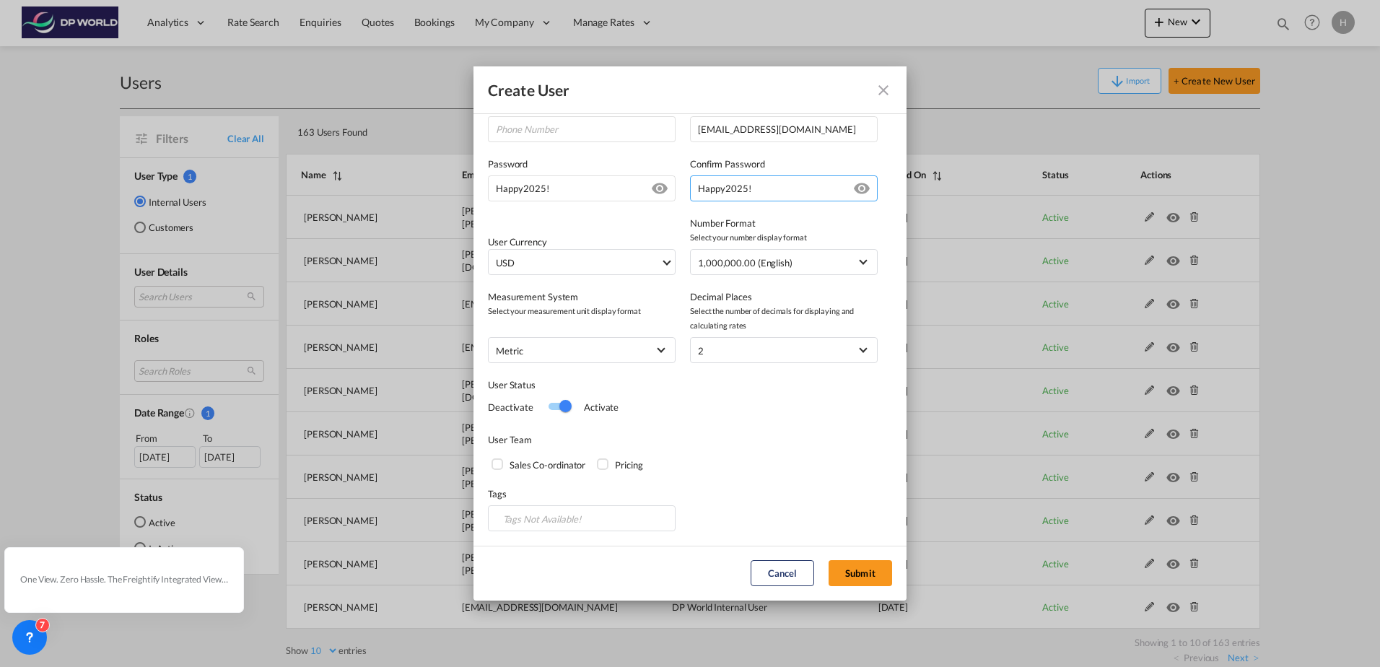
type input "Happy2025!"
click at [608, 461] on div "Pricing" at bounding box center [604, 465] width 14 height 14
click at [873, 582] on button "Submit" at bounding box center [861, 573] width 64 height 26
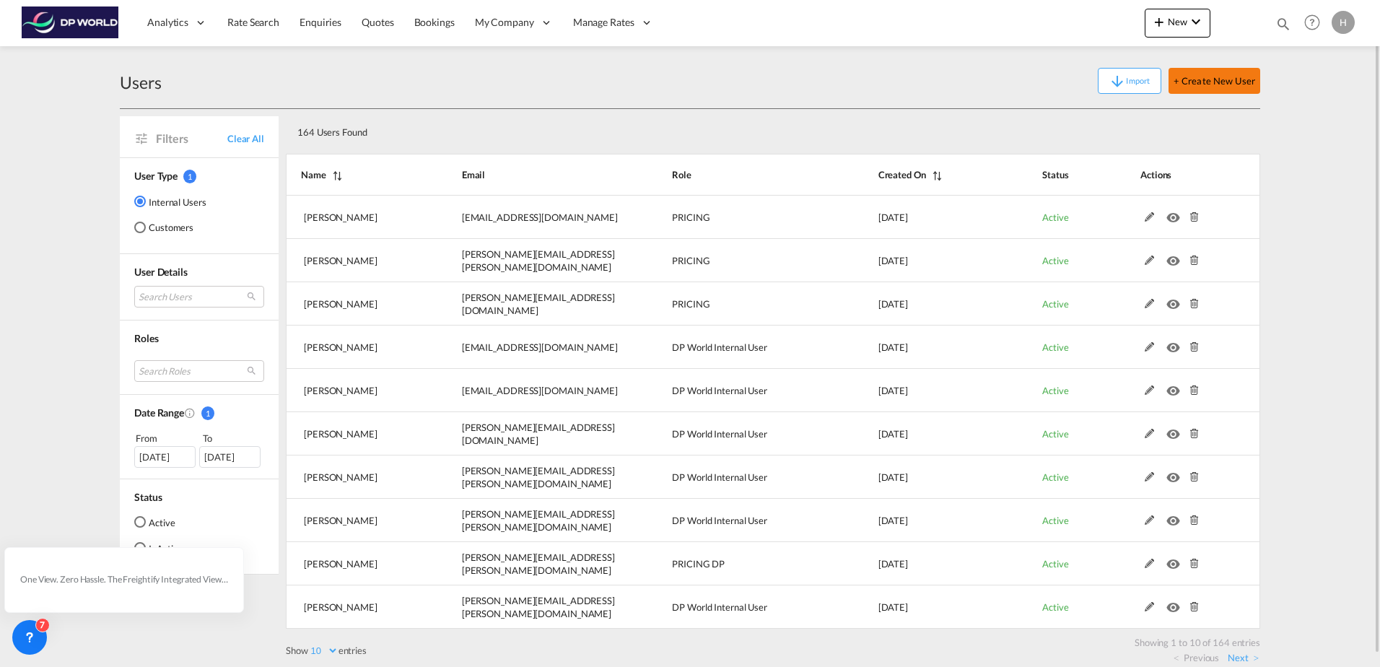
click at [1236, 87] on button "+ Create New User" at bounding box center [1215, 81] width 92 height 26
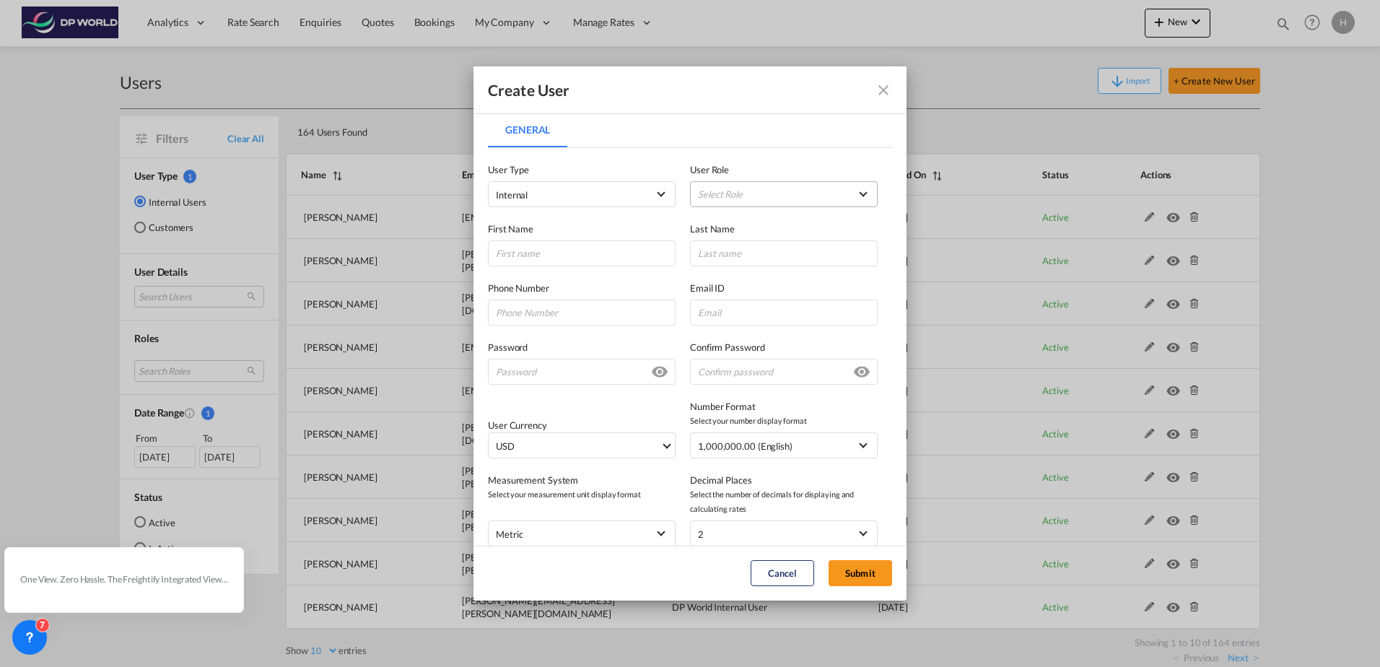
click at [732, 186] on md-select "Select Role ADMIN GLOBAL Branch Manager USER_DEFINED DP World Internal User USE…" at bounding box center [784, 194] width 188 height 26
click at [752, 154] on md-option "PRICING GLOBAL" at bounding box center [777, 146] width 213 height 35
click at [570, 258] on input "General General ..." at bounding box center [582, 253] width 188 height 26
type input "Vivian"
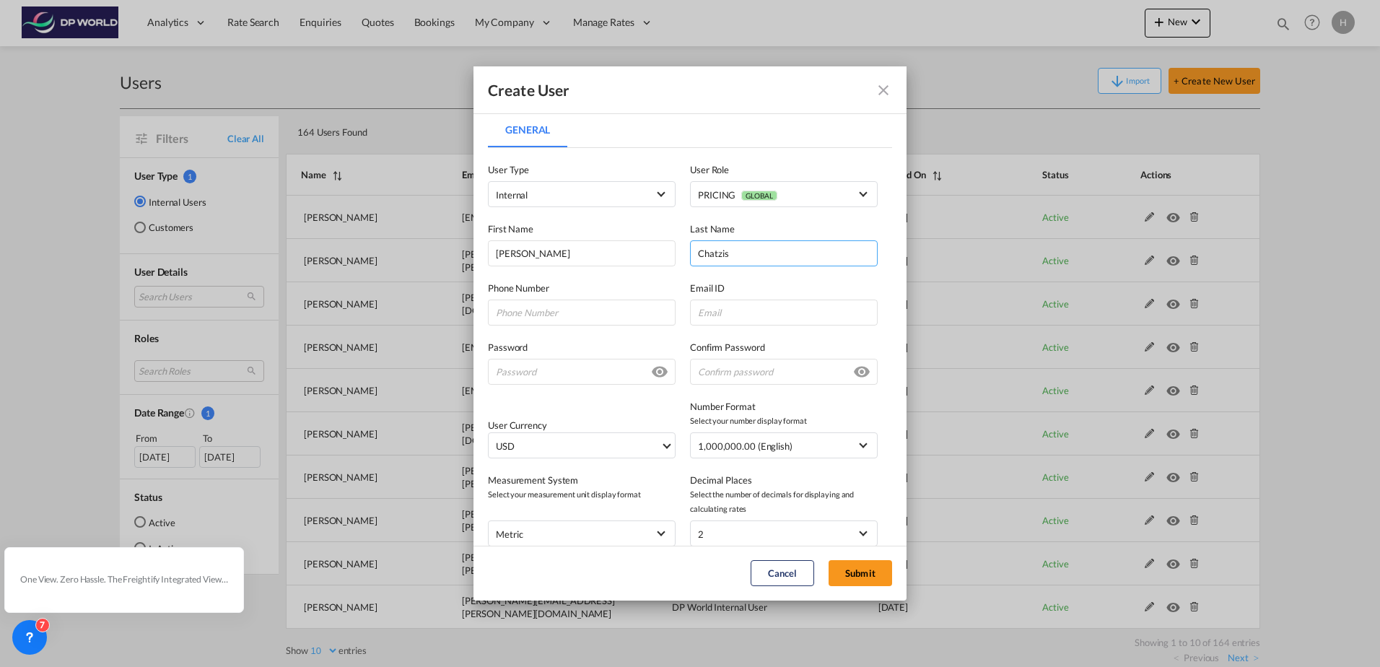
type input "Chatzis"
click at [734, 307] on input "General General ..." at bounding box center [784, 313] width 188 height 26
paste input "vivian.chatzis@dpworld.com"
type input "vivian.chatzis@dpworld.com"
click at [553, 367] on input "General General ..." at bounding box center [582, 372] width 188 height 26
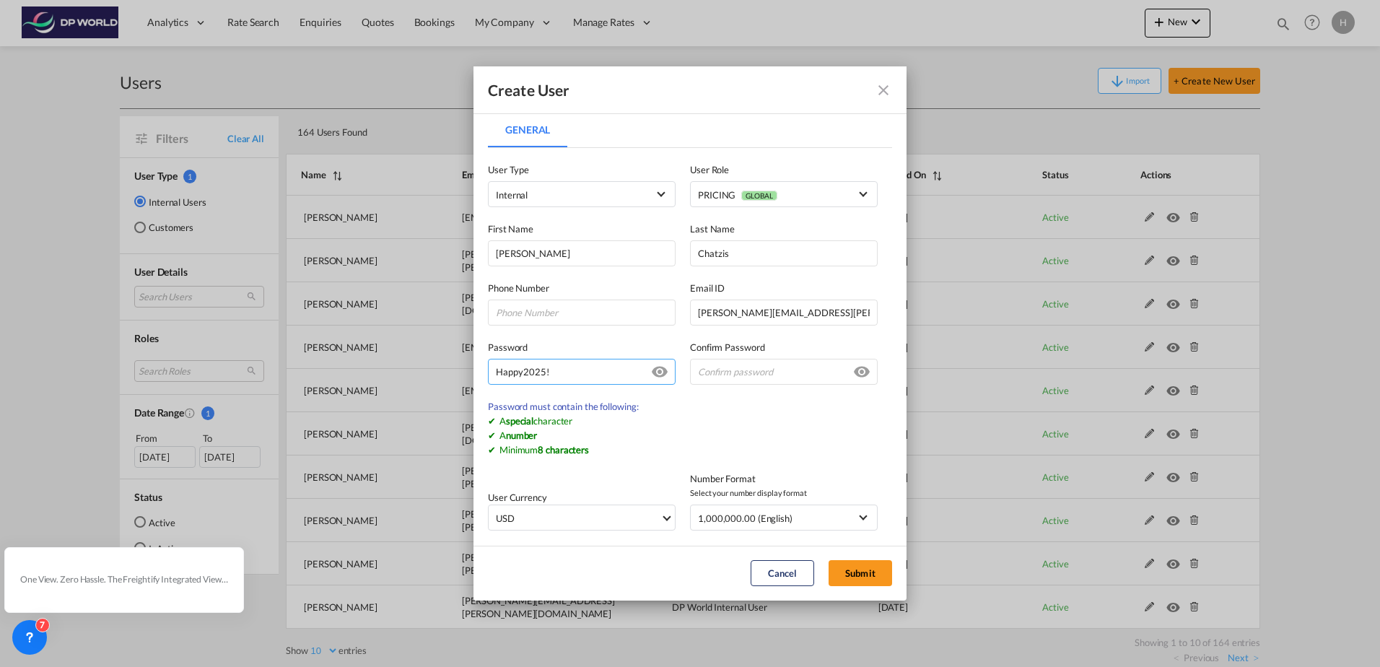
type input "Happy2025!"
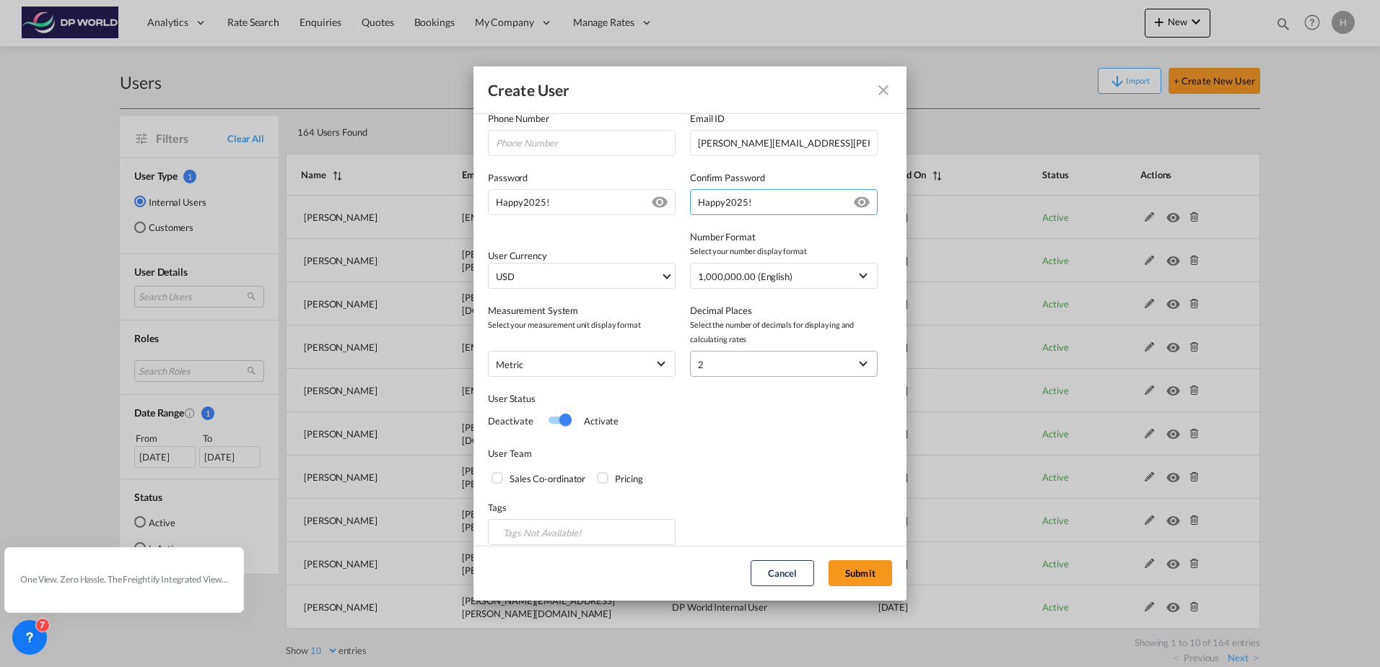
scroll to position [183, 0]
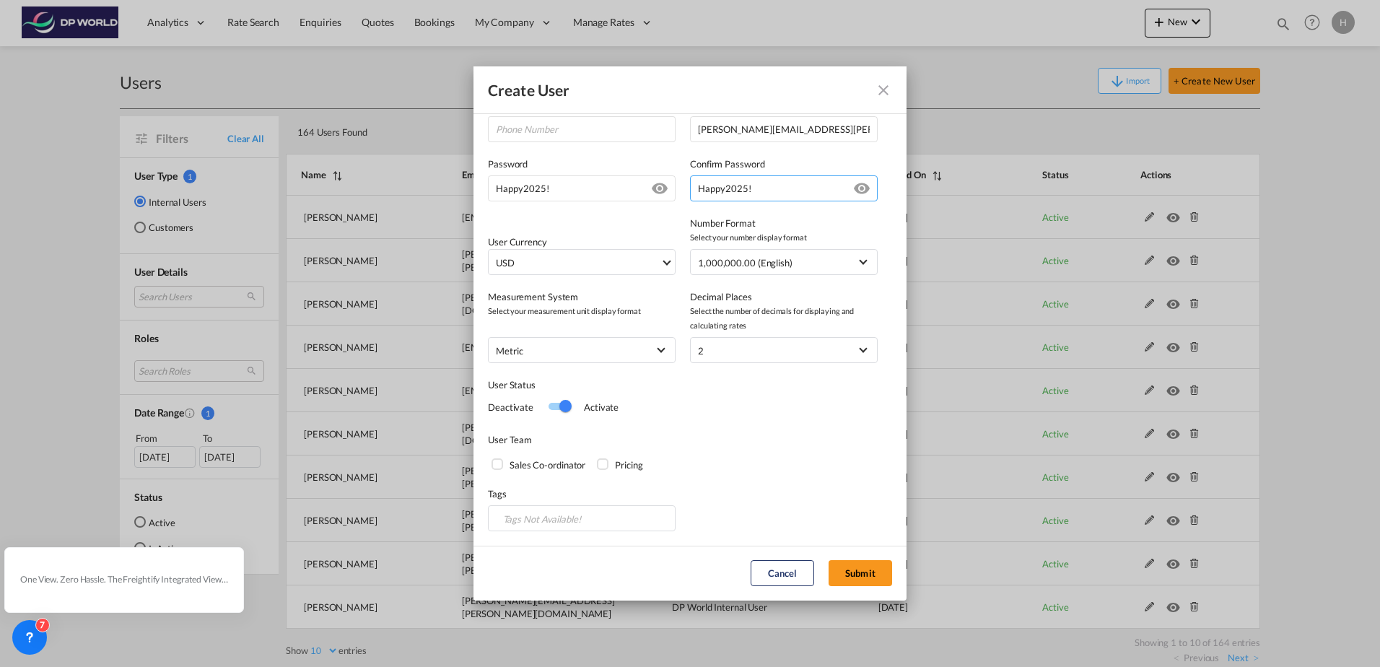
type input "Happy2025!"
click at [597, 466] on div "Pricing" at bounding box center [604, 465] width 14 height 14
click at [843, 577] on button "Submit" at bounding box center [861, 573] width 64 height 26
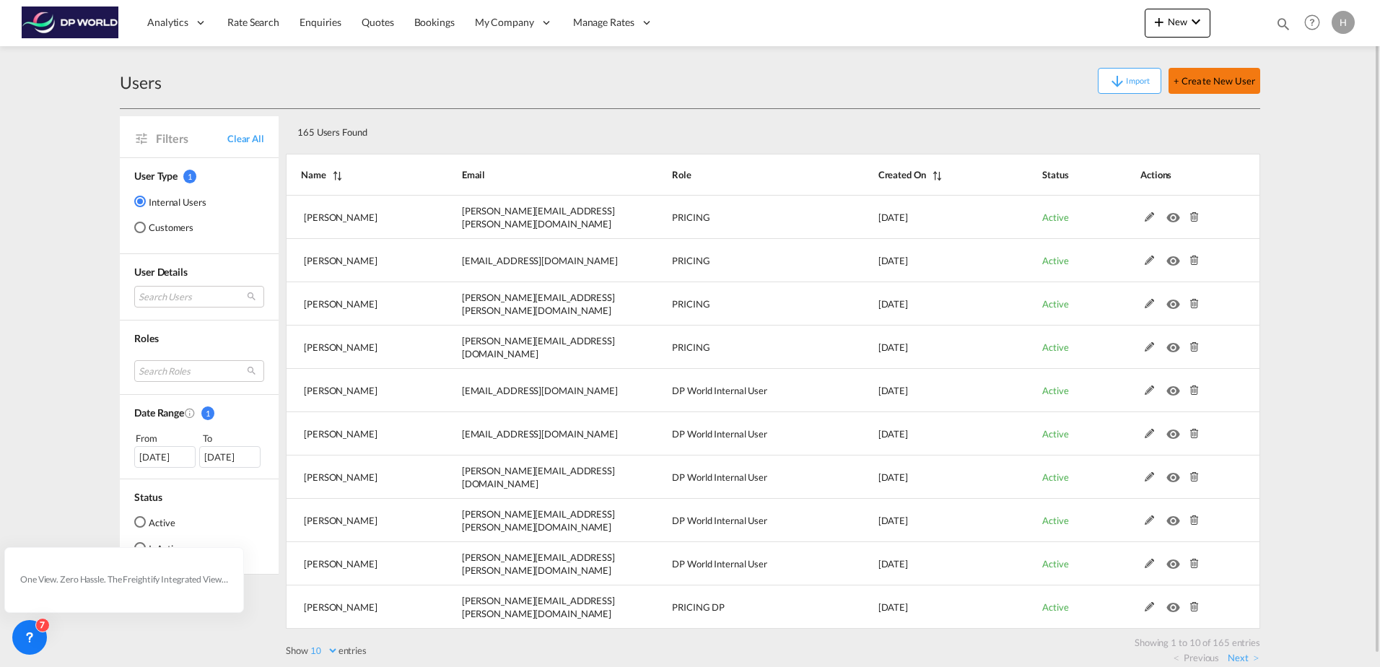
click at [1248, 91] on button "+ Create New User" at bounding box center [1215, 81] width 92 height 26
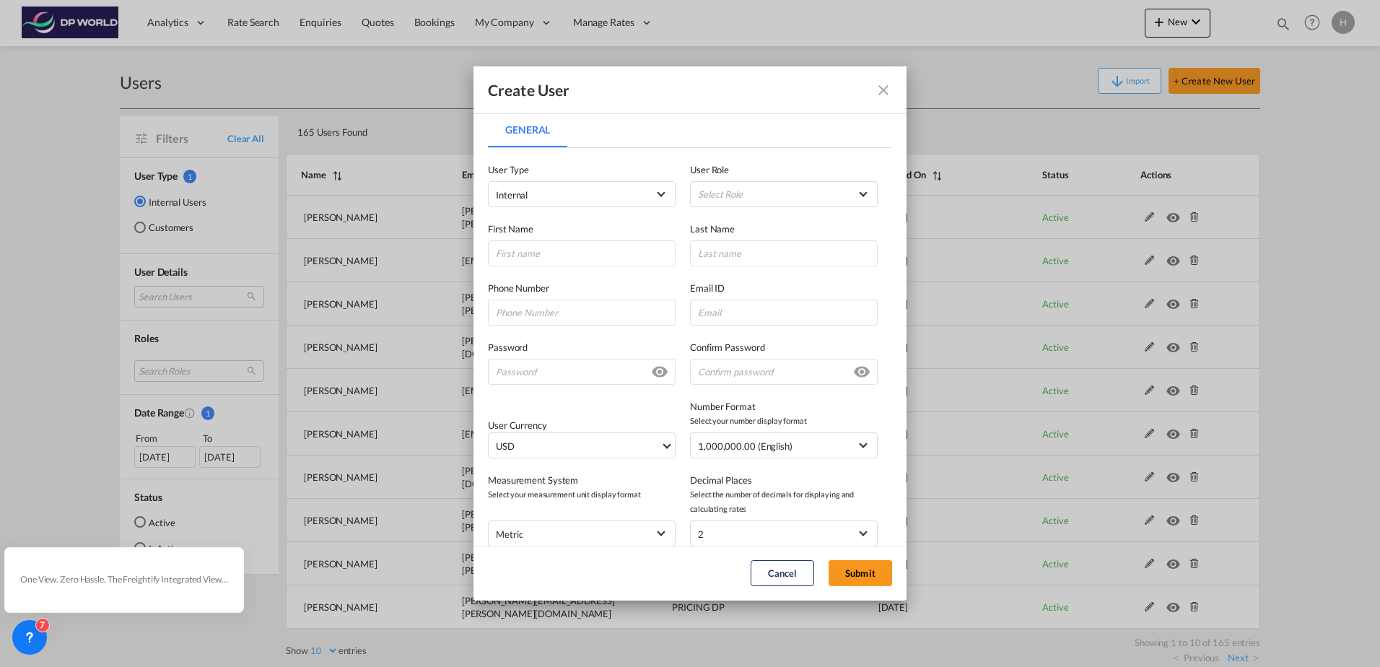
click at [810, 208] on div "First Name Last Name" at bounding box center [690, 236] width 404 height 59
click at [811, 196] on md-select "Select Role ADMIN GLOBAL Branch Manager USER_DEFINED DP World Internal User USE…" at bounding box center [784, 194] width 188 height 26
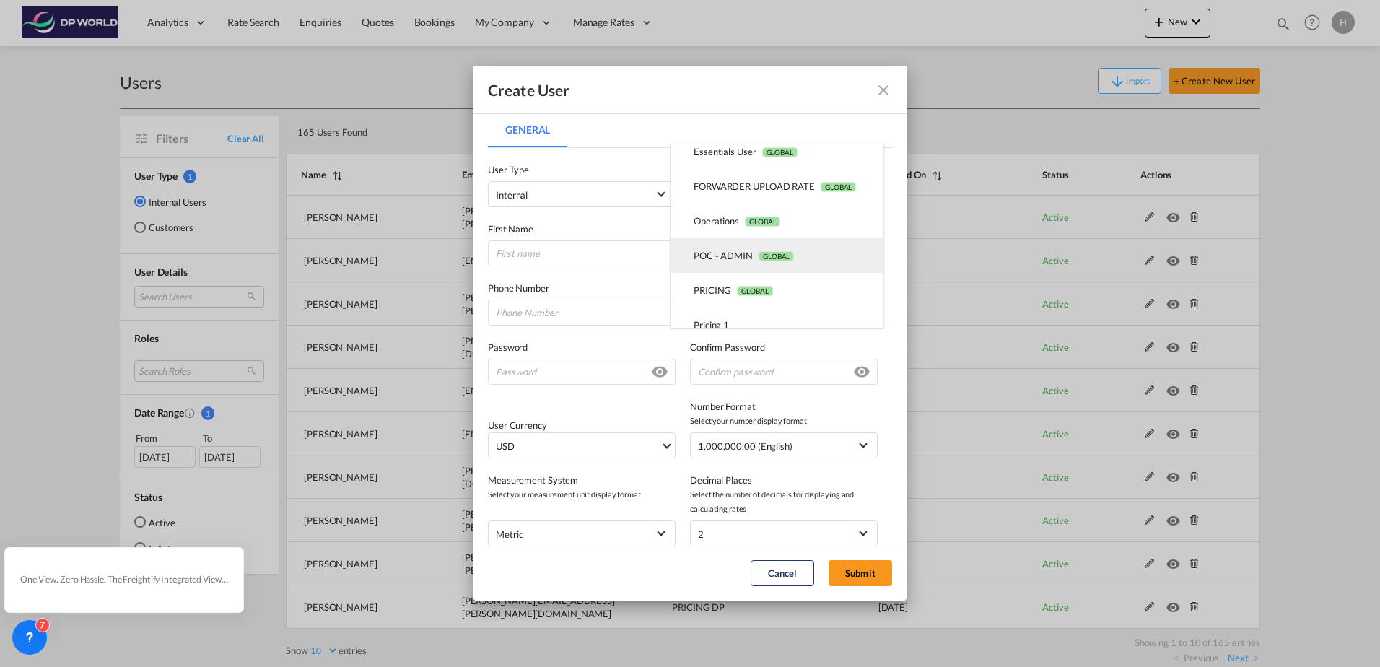
scroll to position [289, 0]
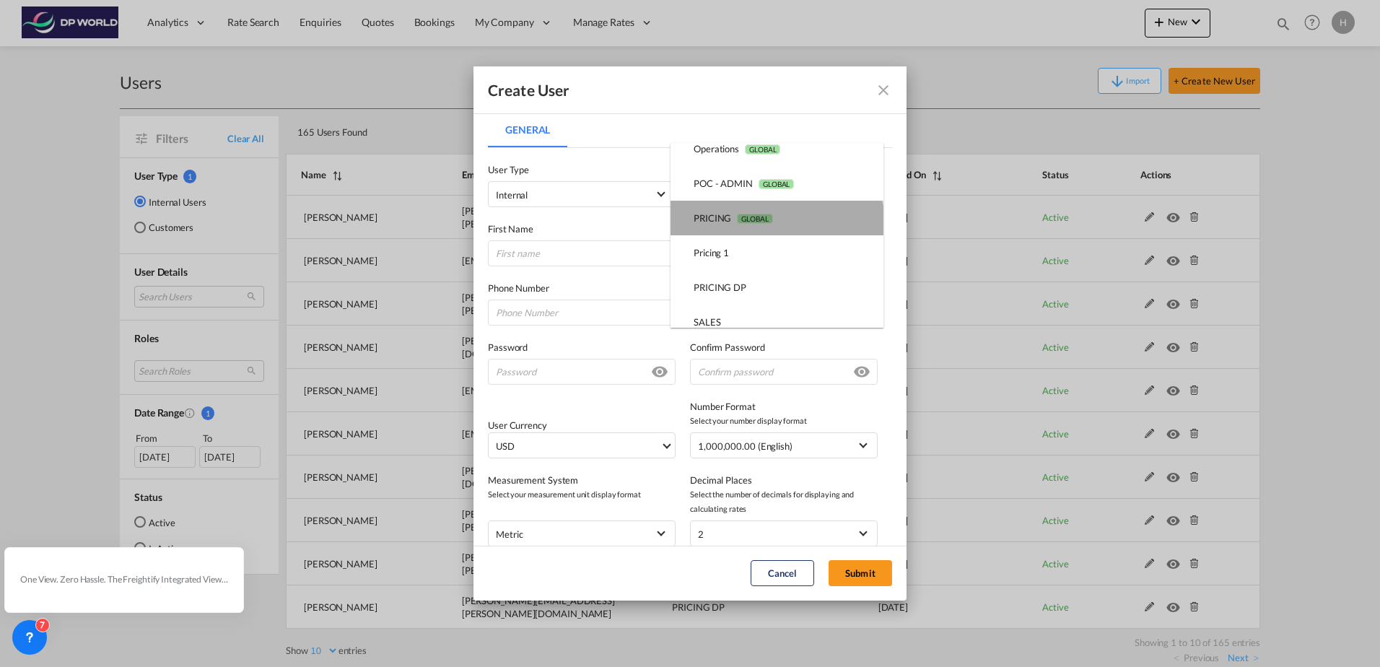
click at [761, 232] on md-option "PRICING GLOBAL" at bounding box center [777, 218] width 213 height 35
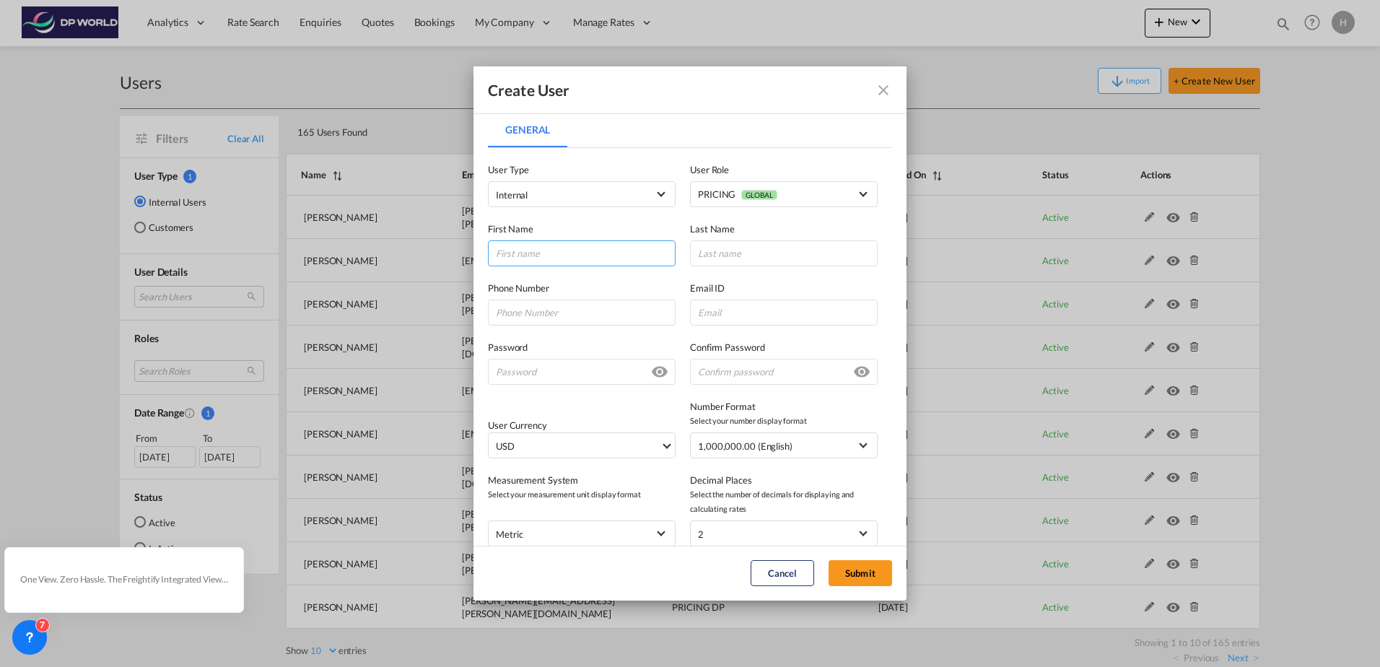
click at [567, 254] on input "General General ..." at bounding box center [582, 253] width 188 height 26
type input "Jennie"
type input "s"
type input "Song"
click at [730, 309] on input "General General ..." at bounding box center [784, 313] width 188 height 26
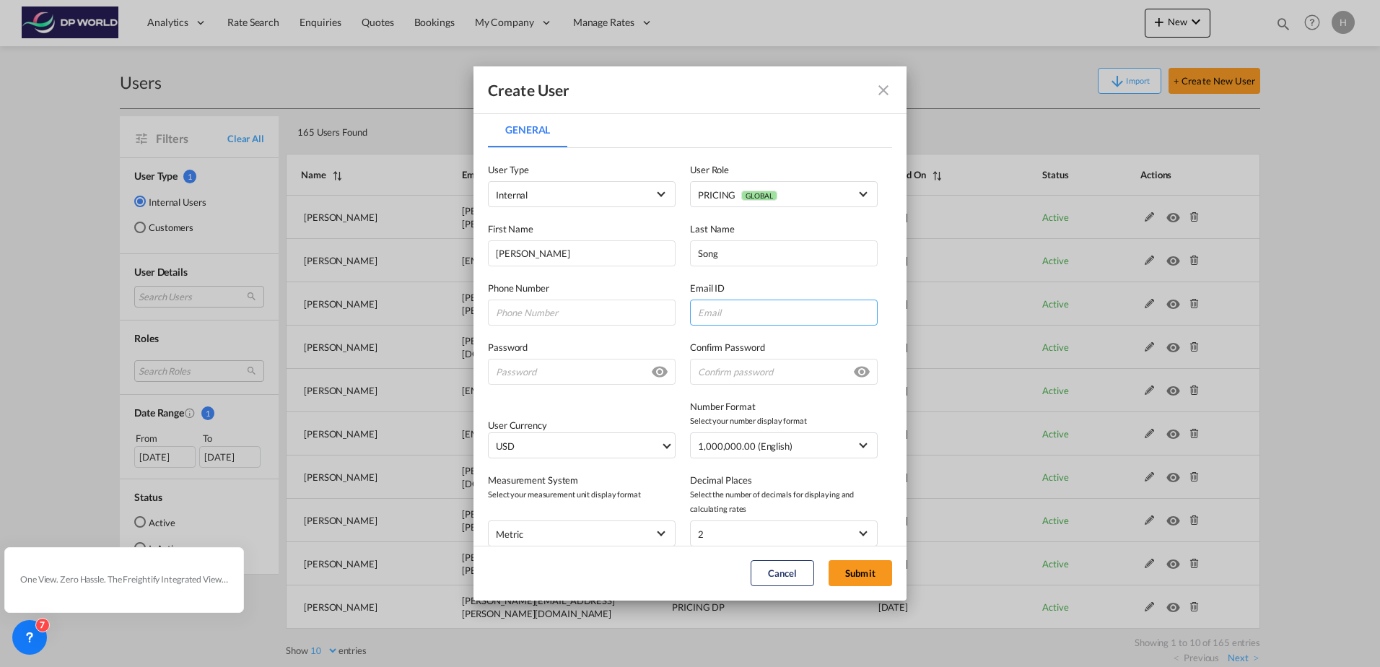
click at [736, 317] on input "General General ..." at bounding box center [784, 313] width 188 height 26
paste input "jennie.song@dpworld.com"
type input "jennie.song@dpworld.com"
click at [560, 365] on input "General General ..." at bounding box center [582, 372] width 188 height 26
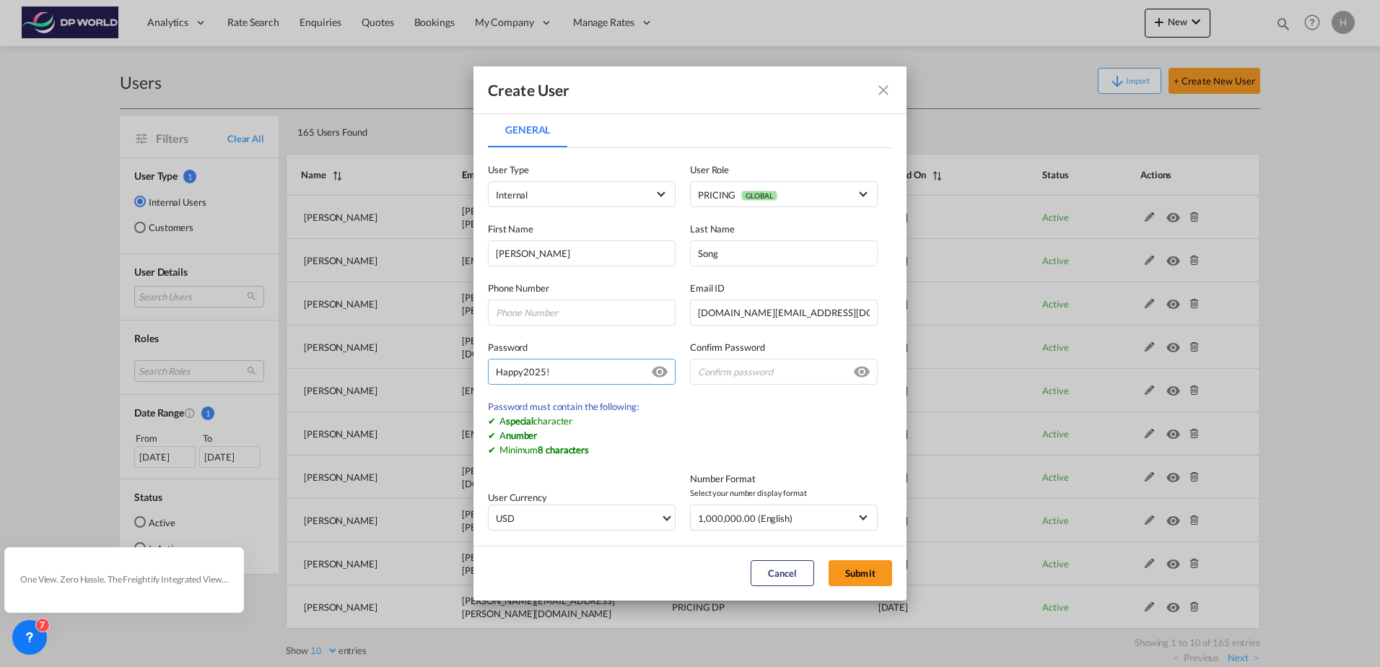
type input "Happy2025!"
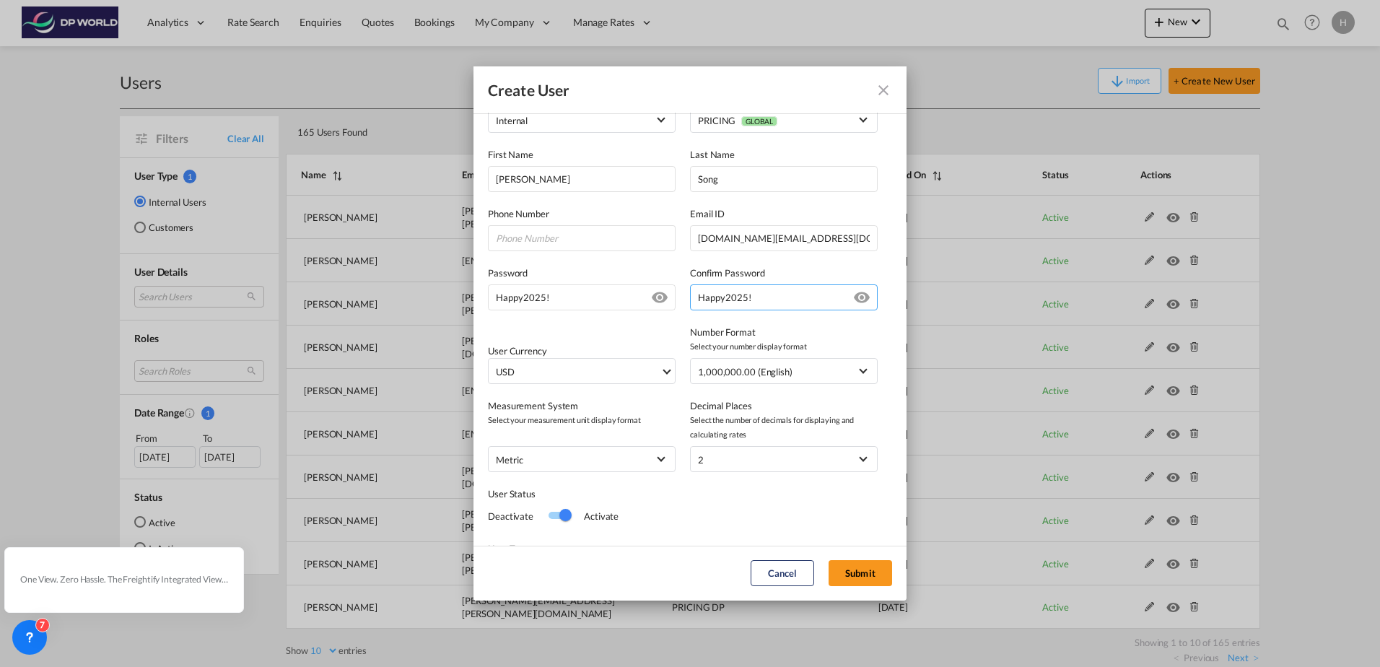
scroll to position [144, 0]
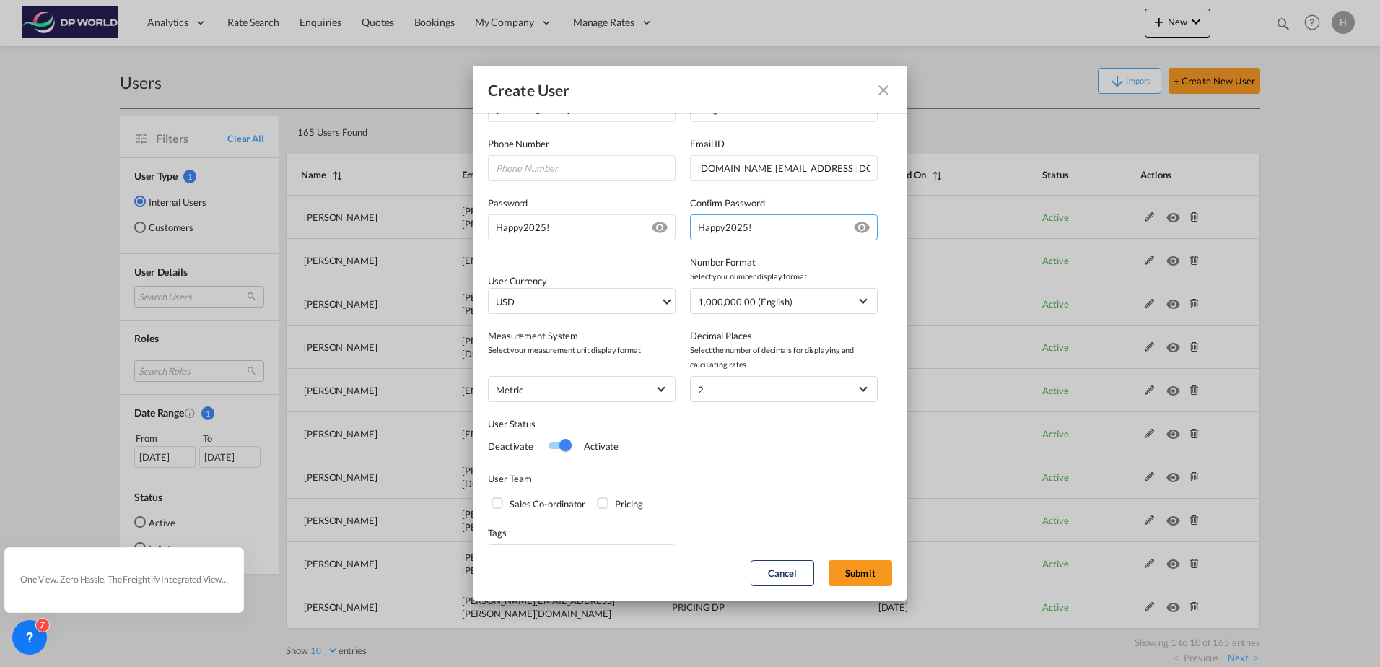
type input "Happy2025!"
click at [609, 506] on div "Pricing" at bounding box center [604, 504] width 14 height 14
click at [871, 581] on button "Submit" at bounding box center [861, 573] width 64 height 26
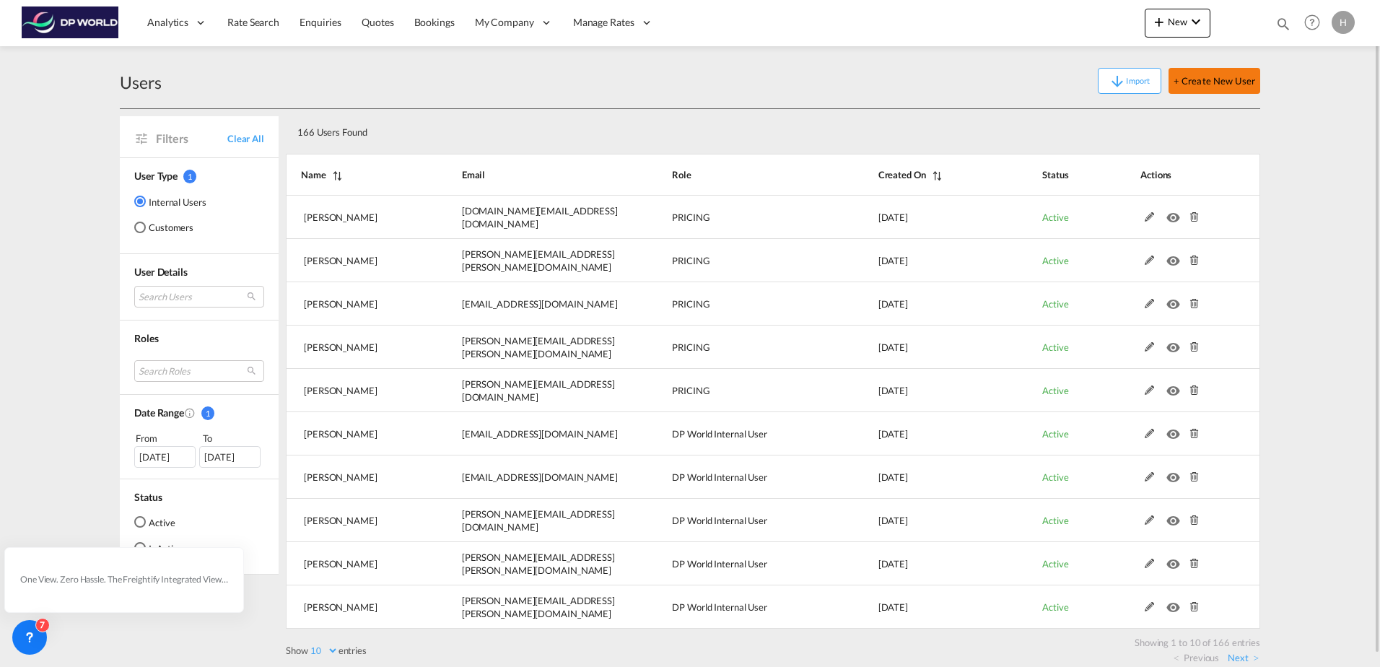
click at [1245, 87] on button "+ Create New User" at bounding box center [1215, 81] width 92 height 26
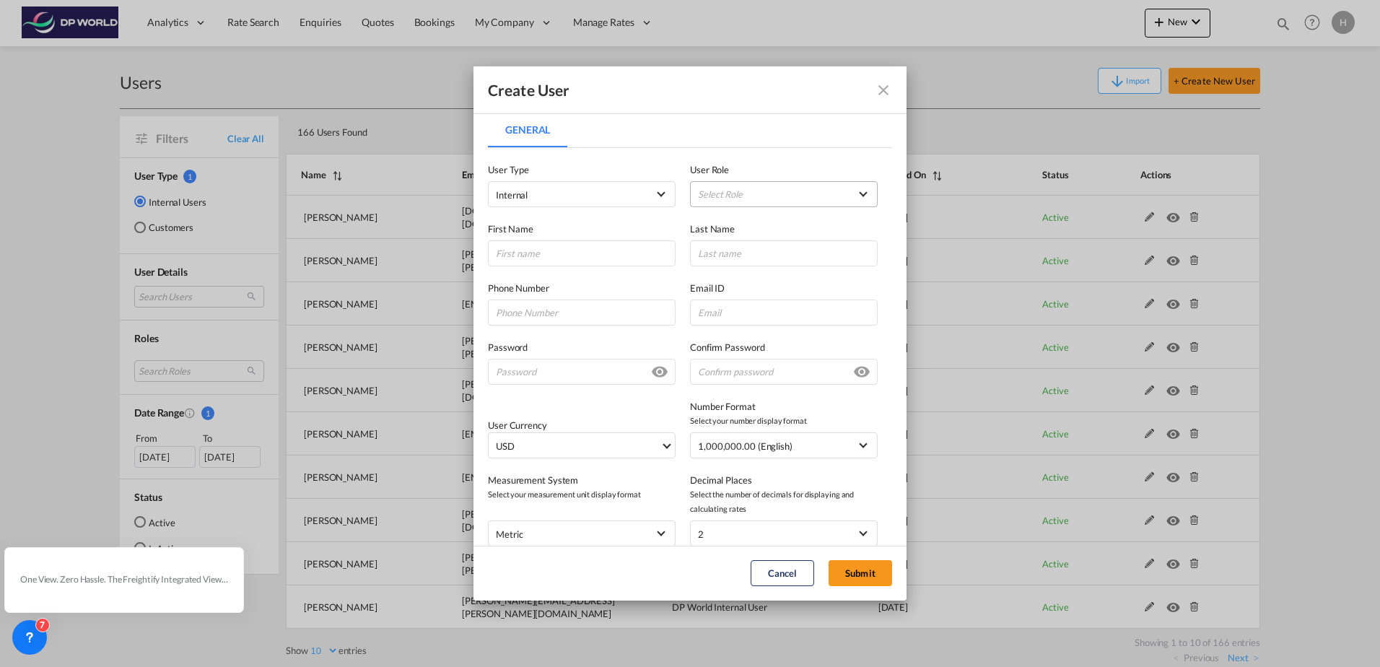
click at [713, 197] on md-select "Select Role ADMIN GLOBAL Branch Manager USER_DEFINED DP World Internal User USE…" at bounding box center [784, 194] width 188 height 26
click at [781, 238] on md-option "Branch Manager USER_DEFINED" at bounding box center [777, 229] width 213 height 35
click at [612, 246] on input "General General ..." at bounding box center [582, 253] width 188 height 26
type input "M"
click at [817, 191] on span "Branch Manager USER_DEFINED" at bounding box center [774, 195] width 152 height 14
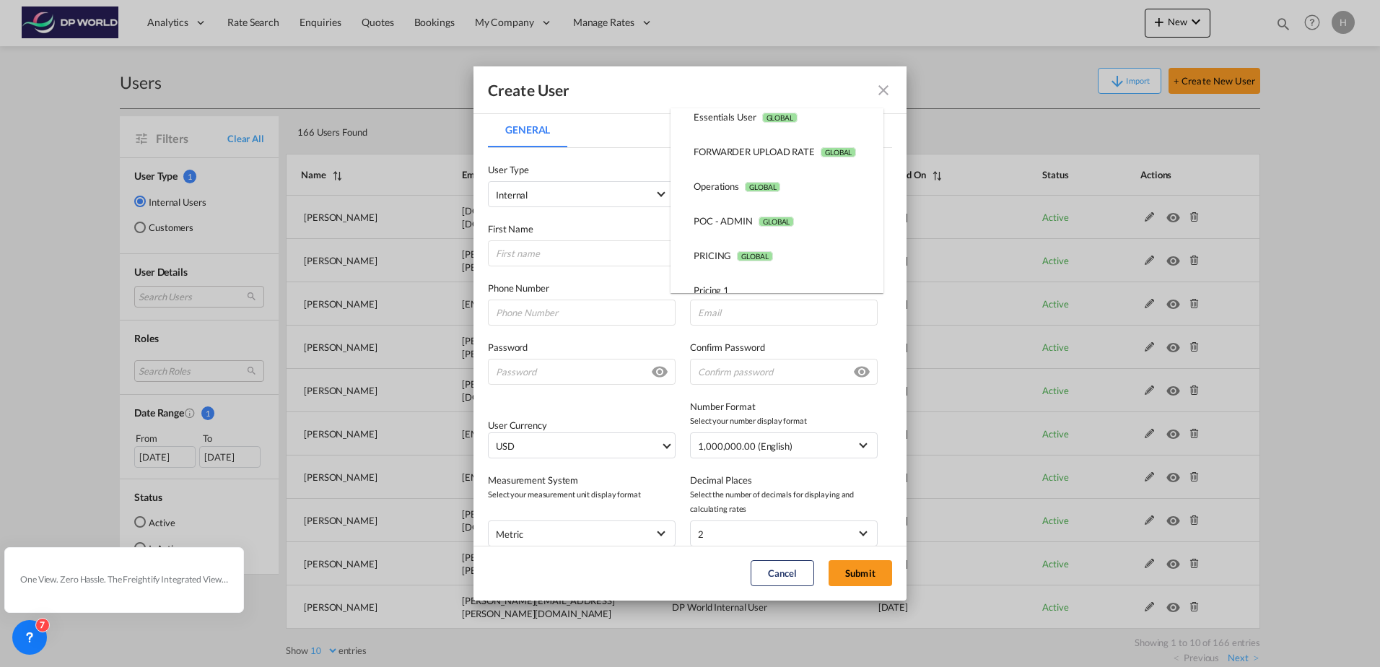
scroll to position [289, 0]
click at [764, 177] on div "PRICING GLOBAL" at bounding box center [733, 183] width 79 height 13
click at [519, 251] on input "General General ..." at bounding box center [582, 253] width 188 height 26
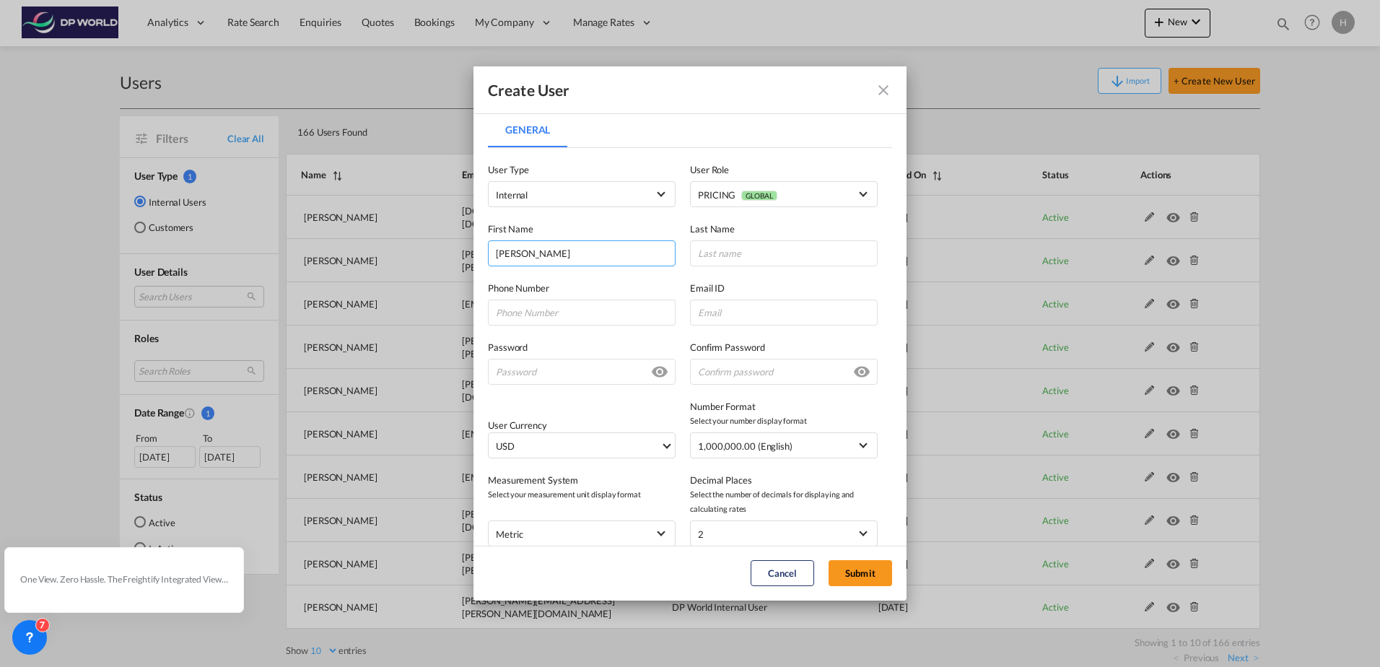
type input "Maureen"
type input "Sheridan"
click at [738, 308] on input "General General ..." at bounding box center [784, 313] width 188 height 26
paste input "Maureen.sheridan@dpworld.com"
type input "Maureen.sheridan@dpworld.com"
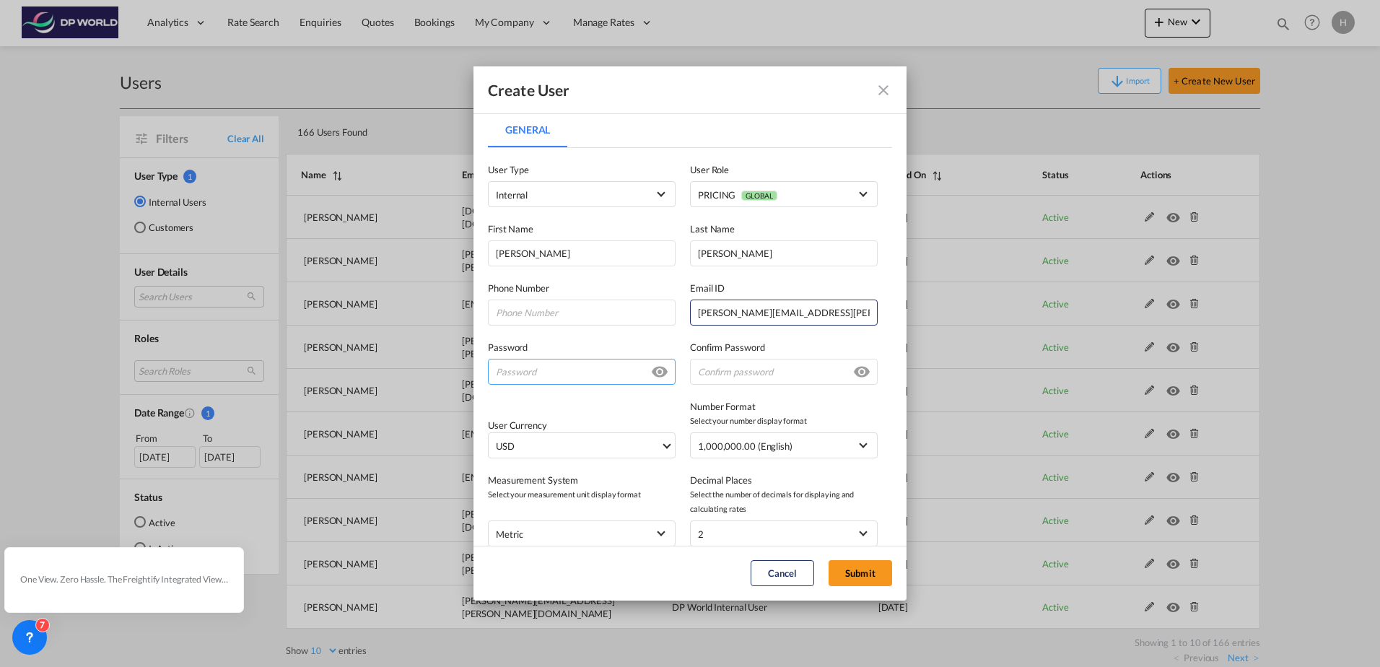
click at [599, 365] on input "General General ..." at bounding box center [582, 372] width 188 height 26
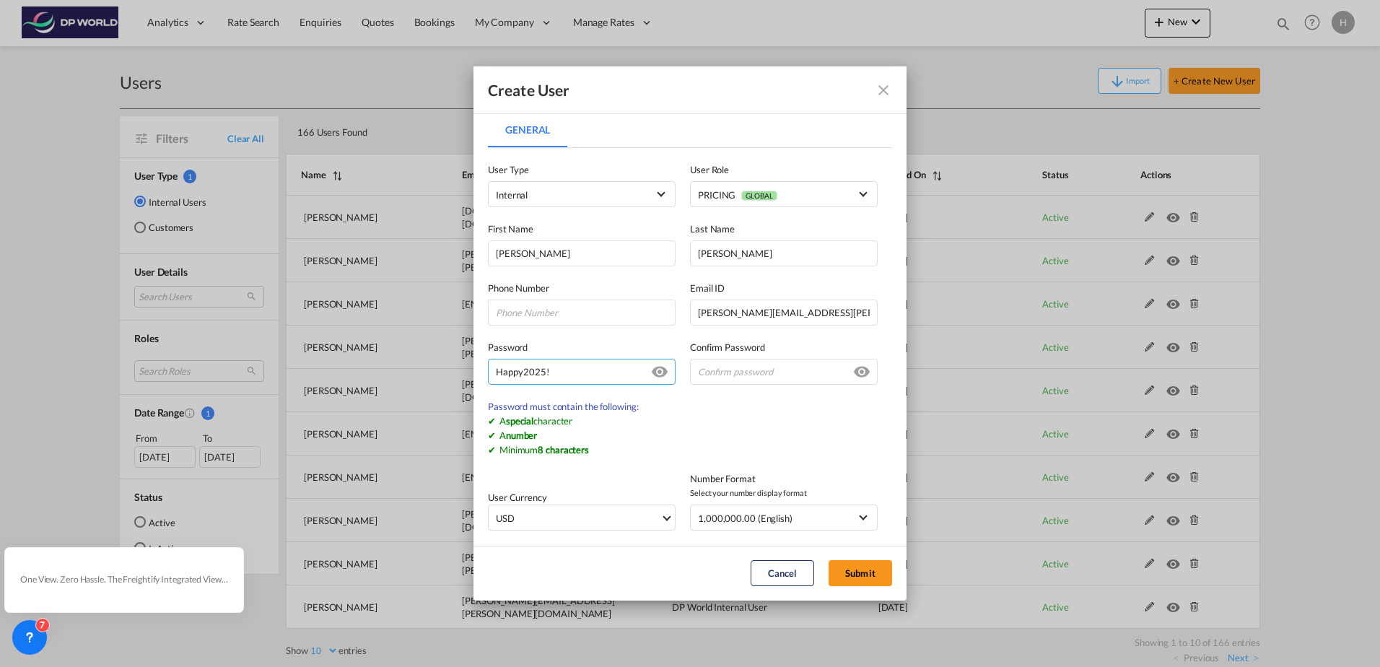
type input "Happy2025!"
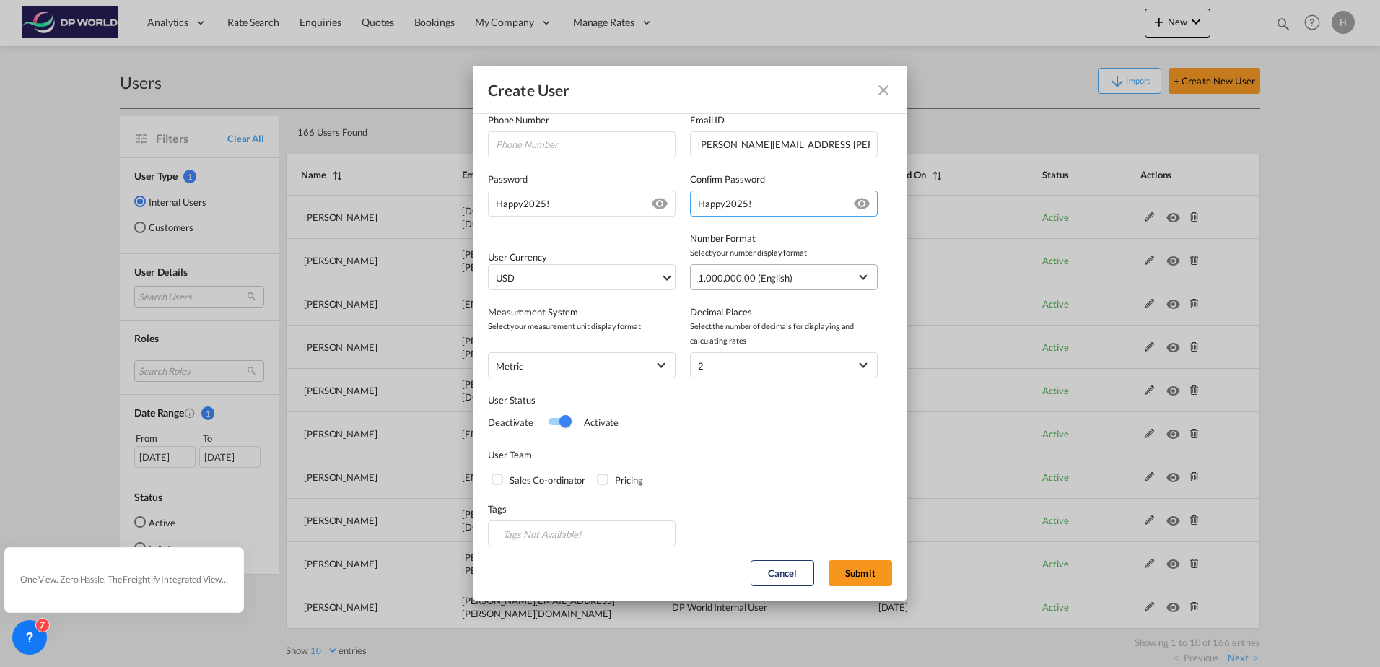
scroll to position [183, 0]
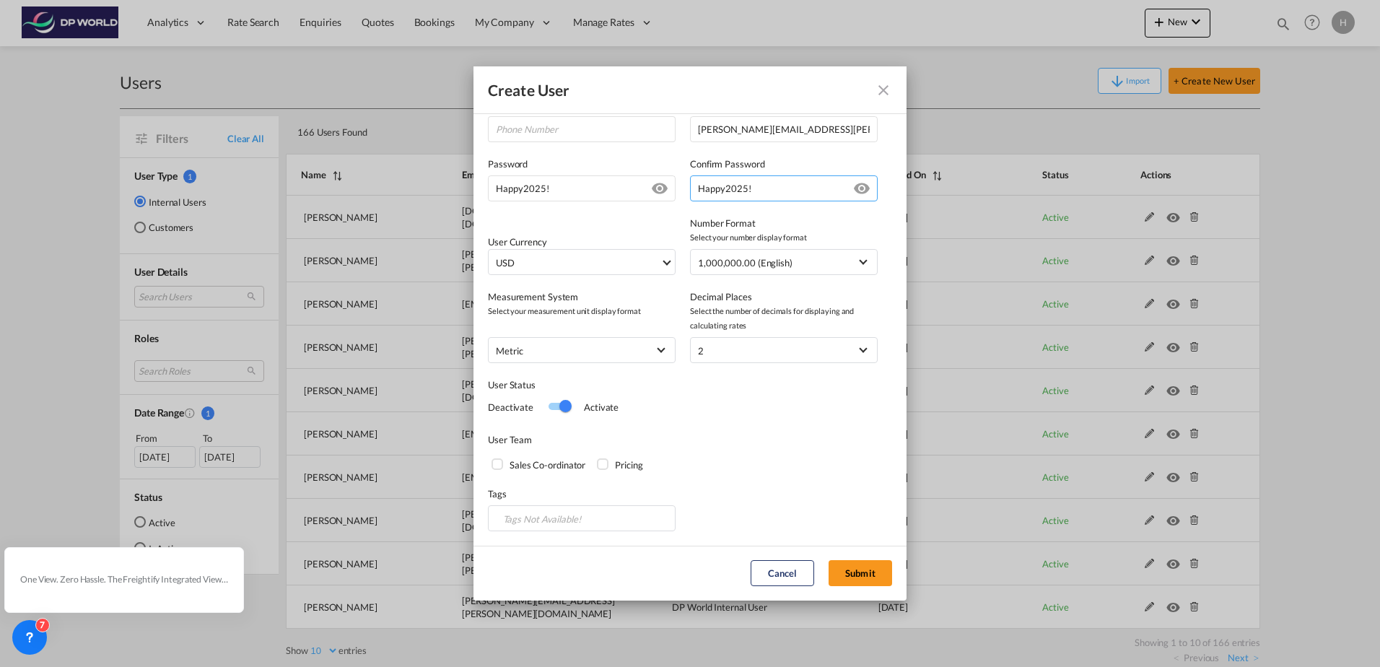
type input "Happy2025!"
click at [601, 461] on div "Pricing" at bounding box center [604, 465] width 14 height 14
click at [851, 575] on button "Submit" at bounding box center [861, 573] width 64 height 26
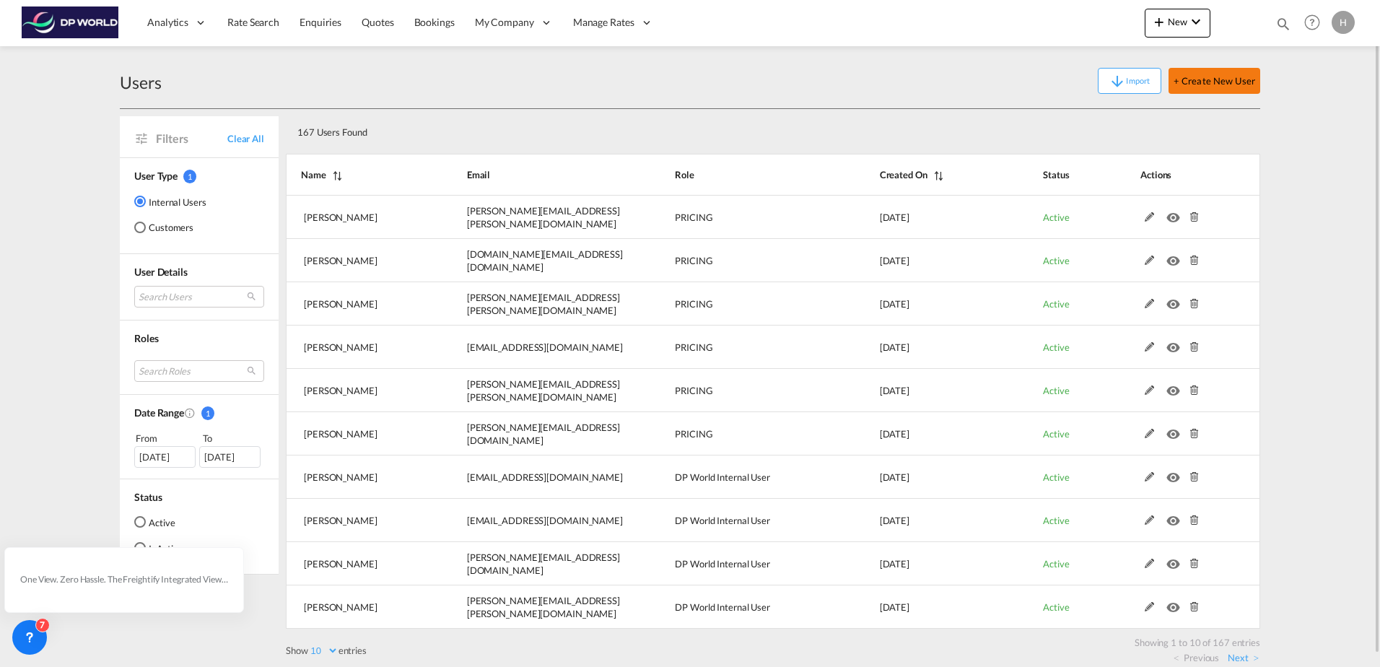
click at [1250, 81] on button "+ Create New User" at bounding box center [1215, 81] width 92 height 26
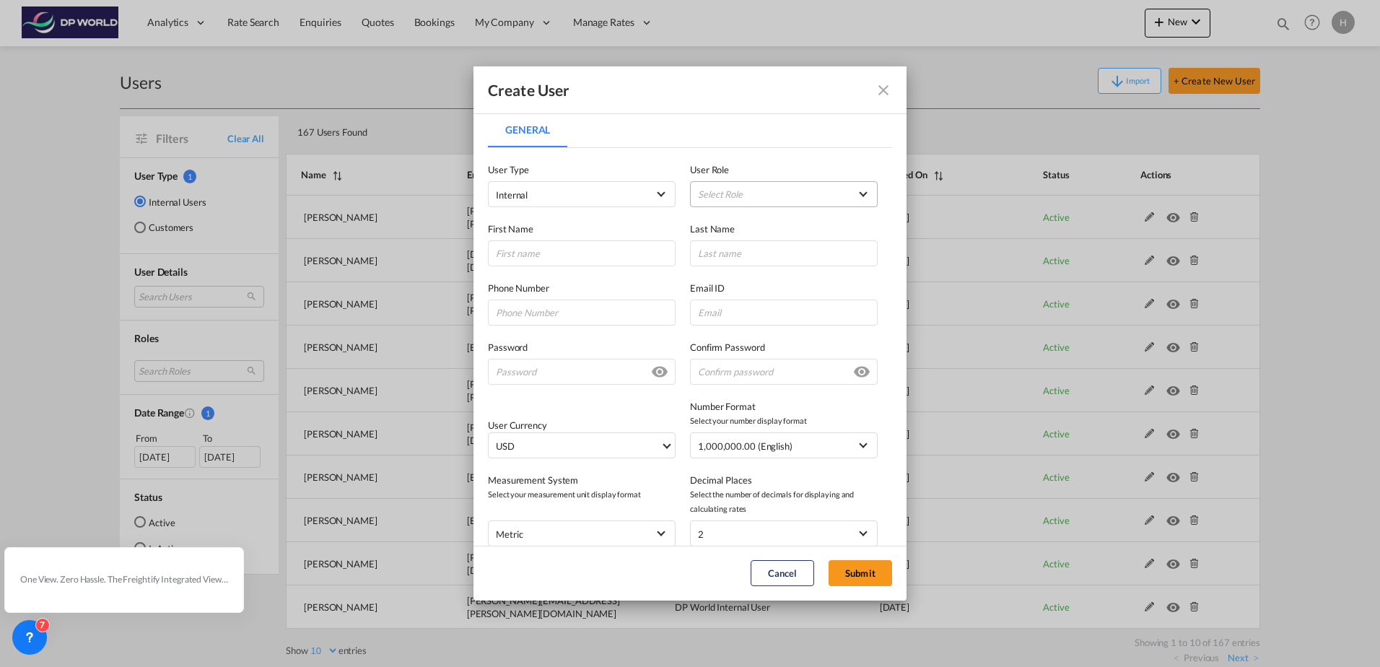
click at [745, 198] on md-select "Select Role ADMIN GLOBAL Branch Manager USER_DEFINED DP World Internal User USE…" at bounding box center [784, 194] width 188 height 26
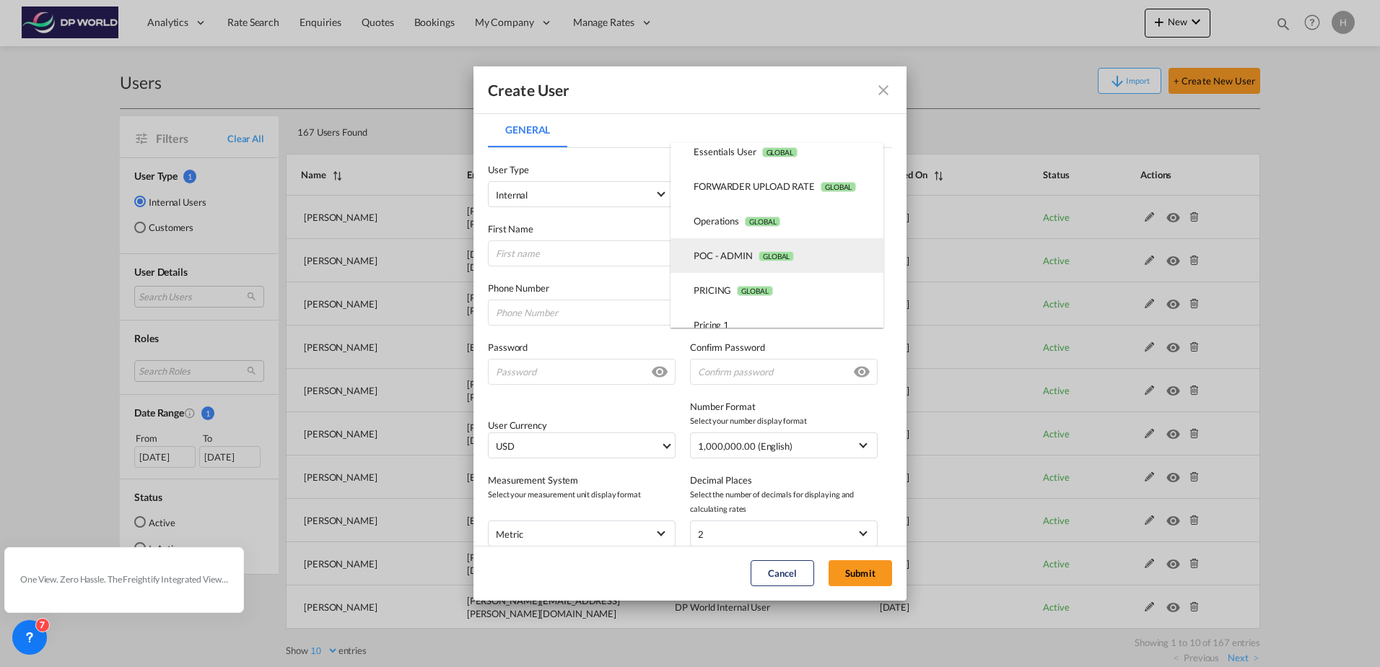
scroll to position [289, 0]
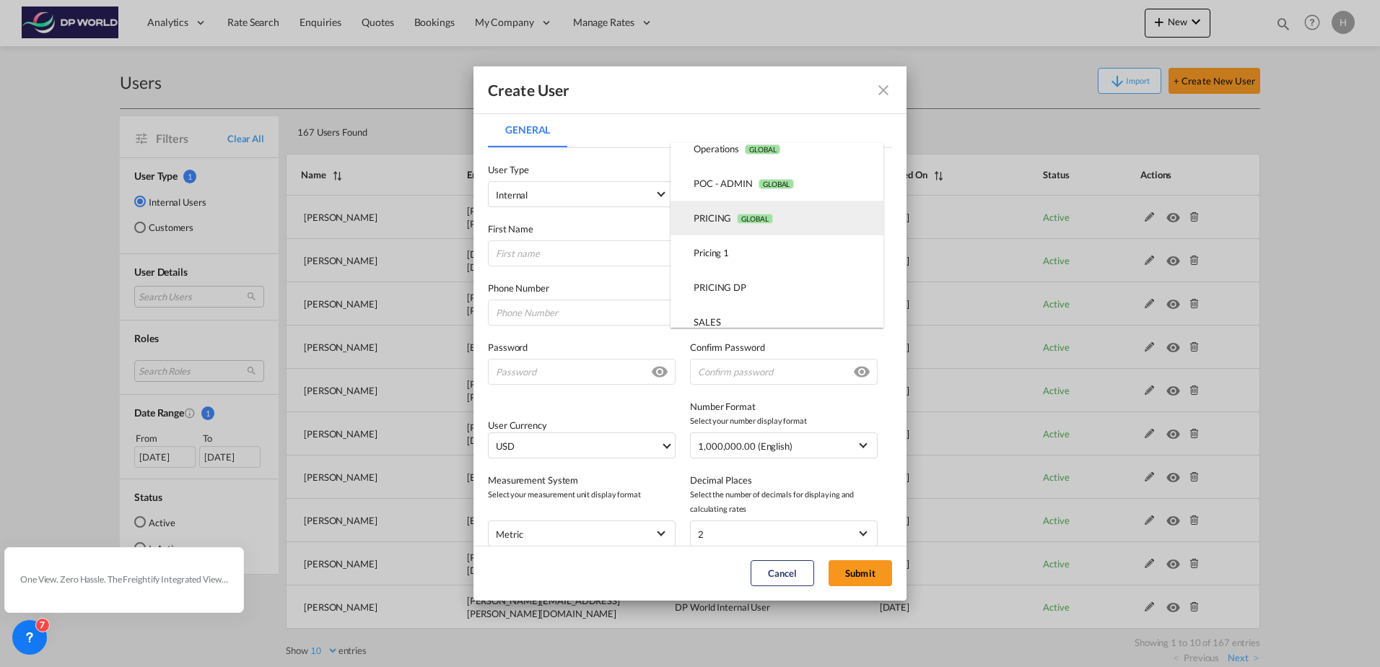
click at [768, 229] on md-option "PRICING GLOBAL" at bounding box center [777, 218] width 213 height 35
click at [515, 255] on input "General General ..." at bounding box center [582, 253] width 188 height 26
type input "Lily"
type input "Tay"
click at [764, 315] on input "General General ..." at bounding box center [784, 313] width 188 height 26
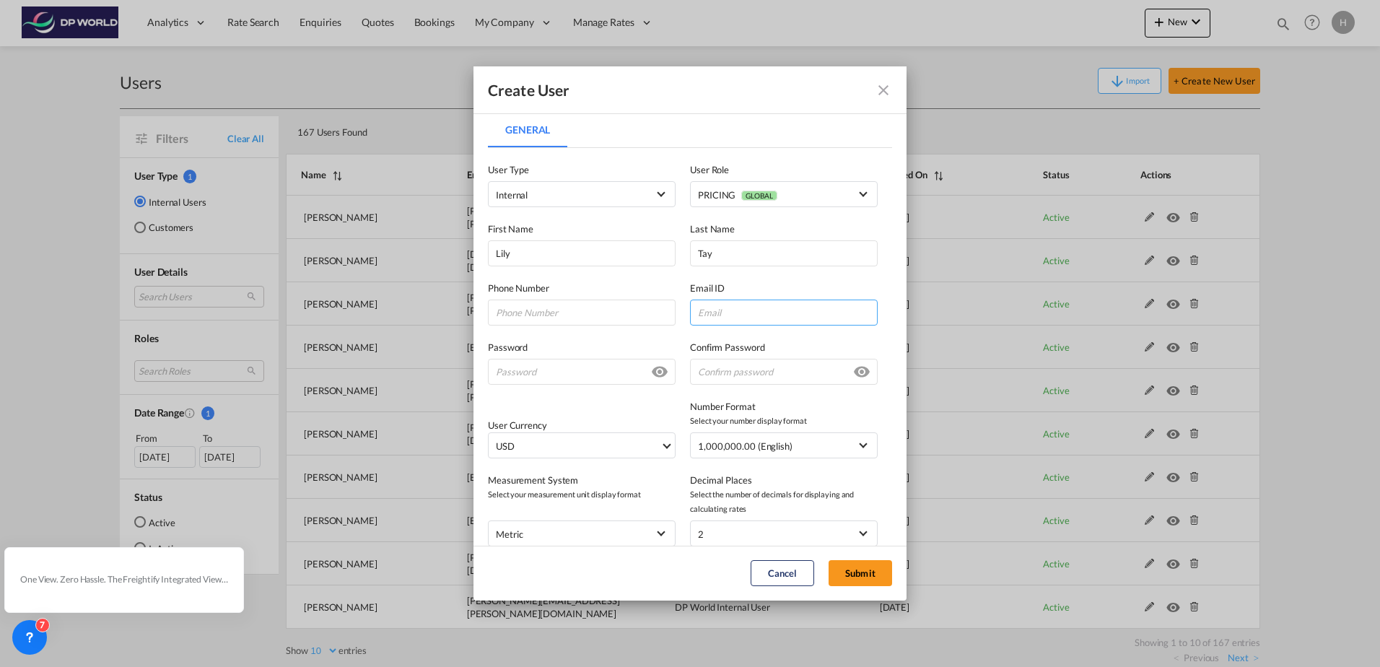
paste input "Lily.tay@dpworld.com"
type input "Lily.tay@dpworld.com"
click at [518, 373] on input "General General ..." at bounding box center [582, 372] width 188 height 26
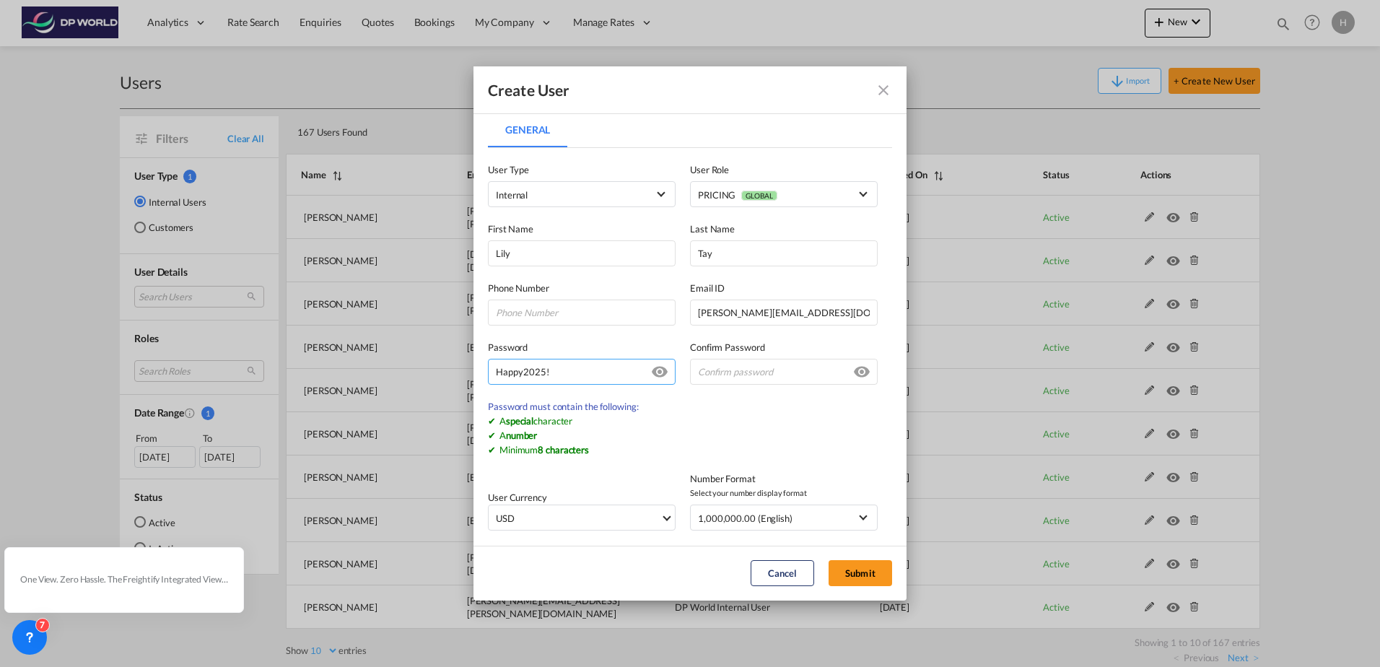
type input "Happy2025!"
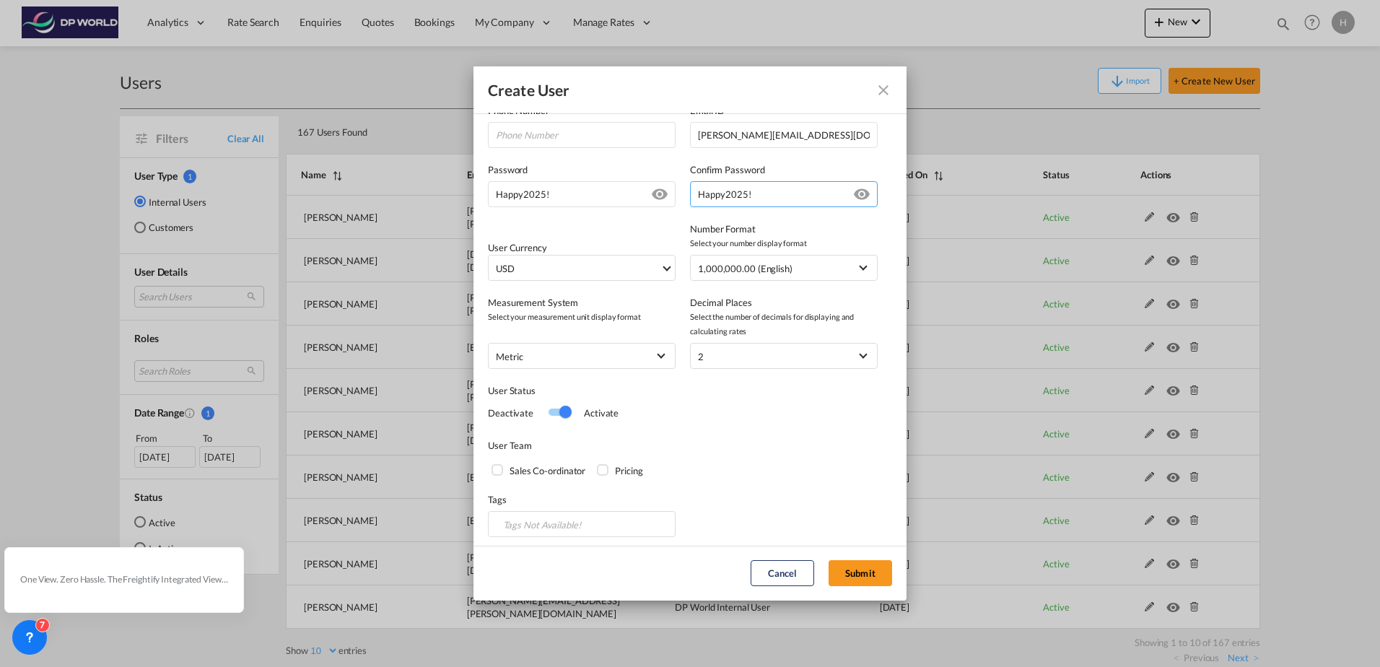
scroll to position [183, 0]
type input "Happy2025!"
click at [603, 459] on div "Pricing" at bounding box center [604, 465] width 14 height 14
click at [871, 578] on button "Submit" at bounding box center [861, 573] width 64 height 26
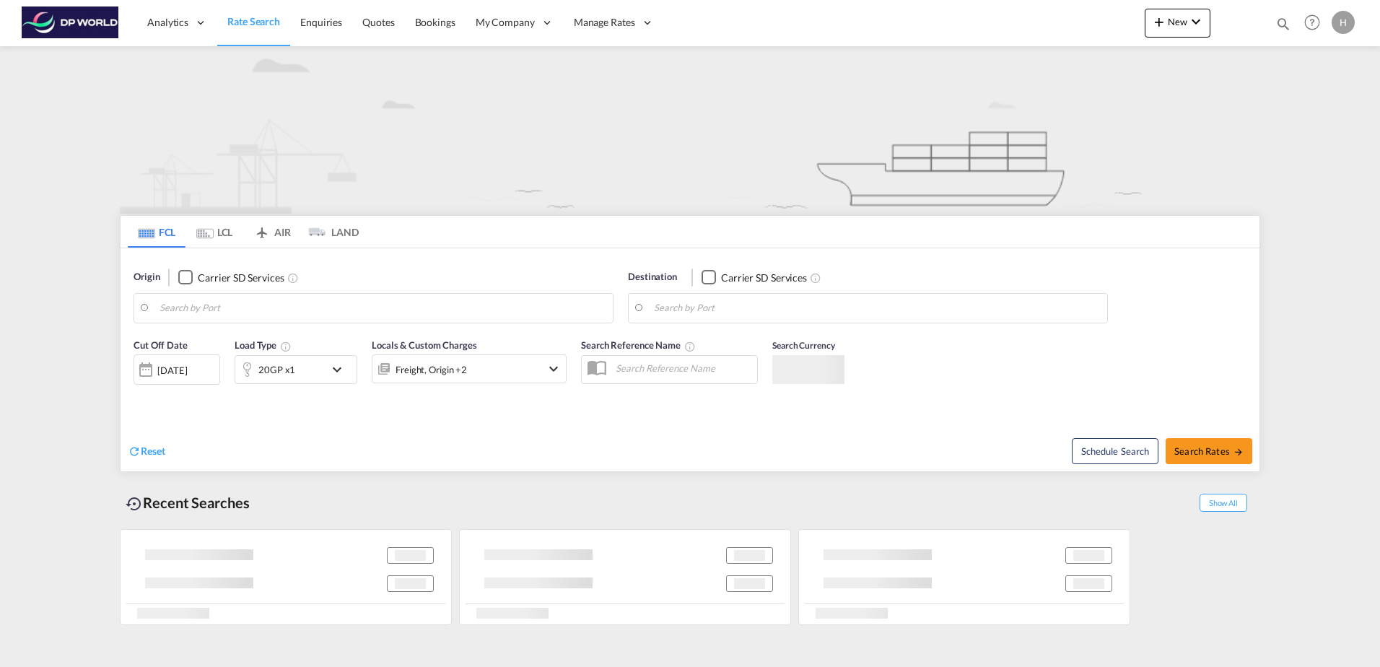
type input "Chicago, IL, USCHI"
type input "Antwerp, BEANR"
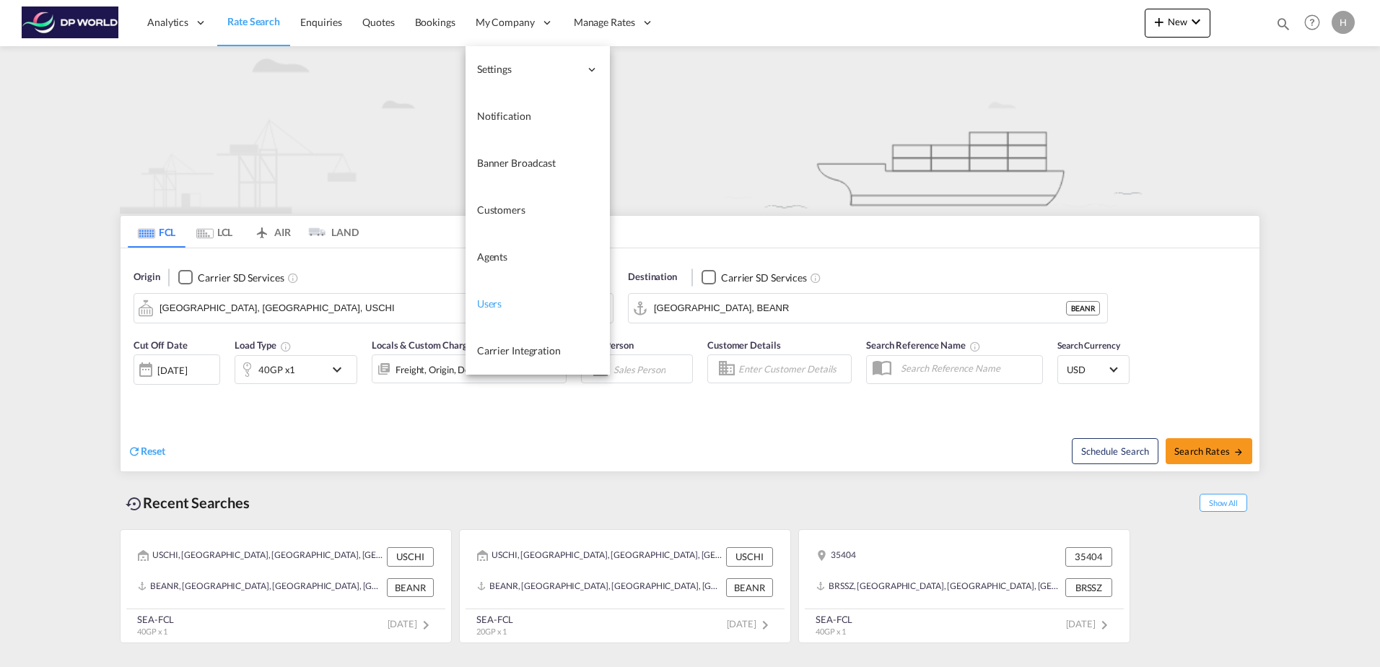
click at [528, 294] on link "Users" at bounding box center [538, 304] width 144 height 47
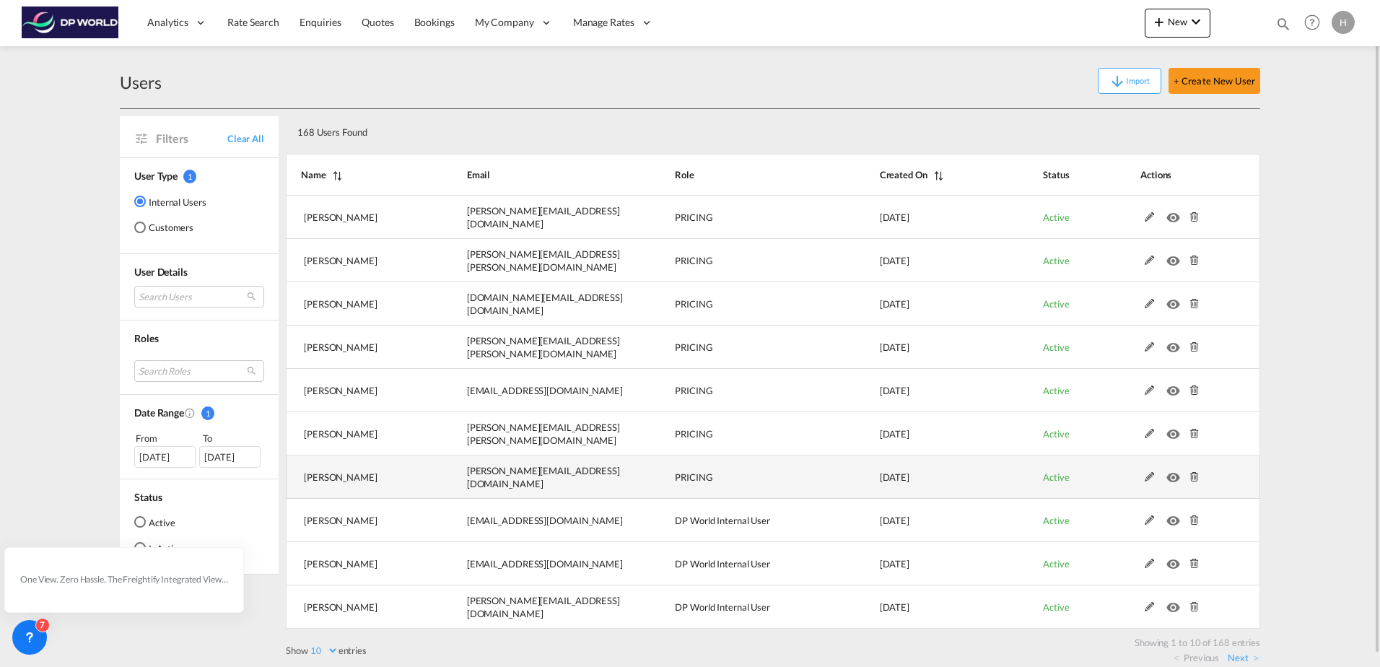
click at [1174, 470] on md-icon "icon-eye" at bounding box center [1176, 474] width 19 height 10
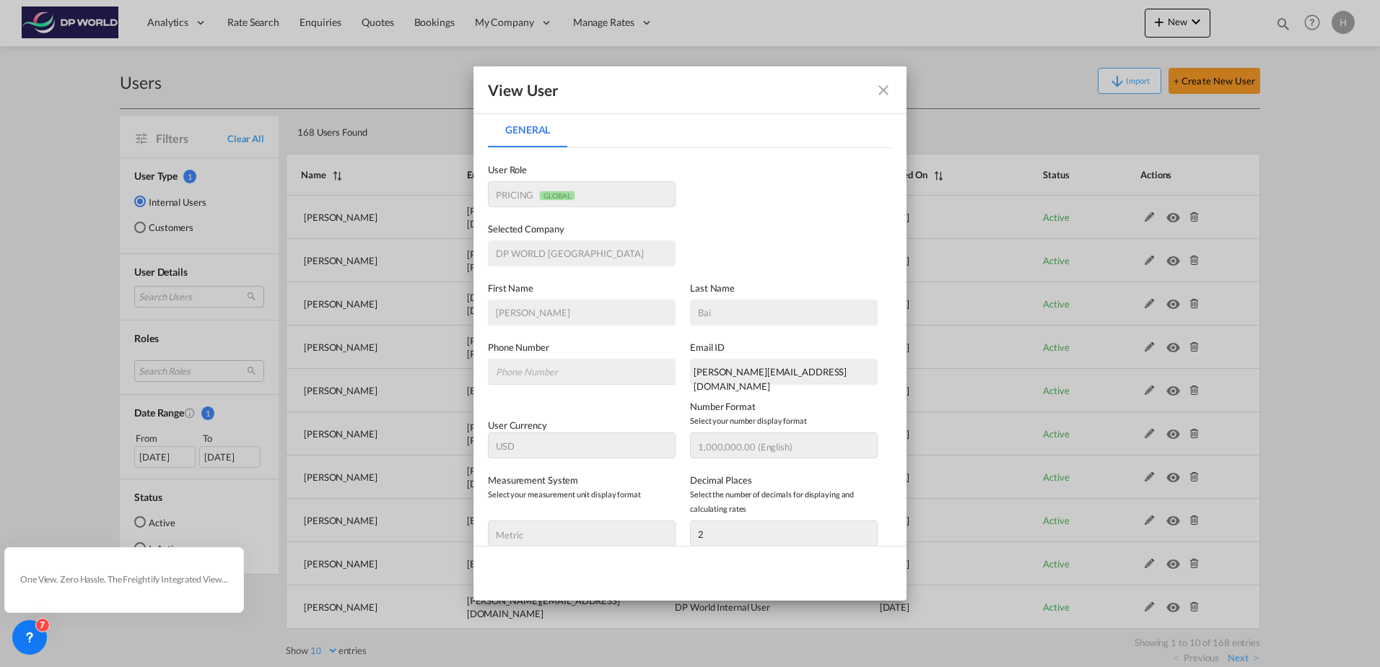
click at [876, 87] on md-icon "icon-close fg-AAA8AD" at bounding box center [883, 90] width 17 height 17
